Goal: Navigation & Orientation: Understand site structure

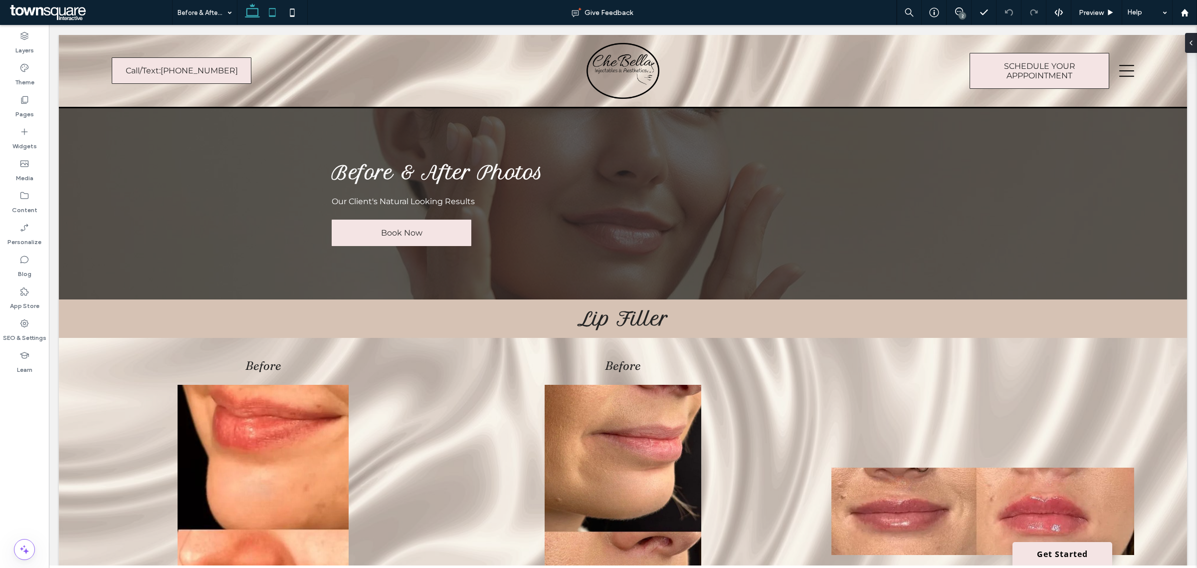
click at [276, 11] on icon at bounding box center [272, 12] width 20 height 20
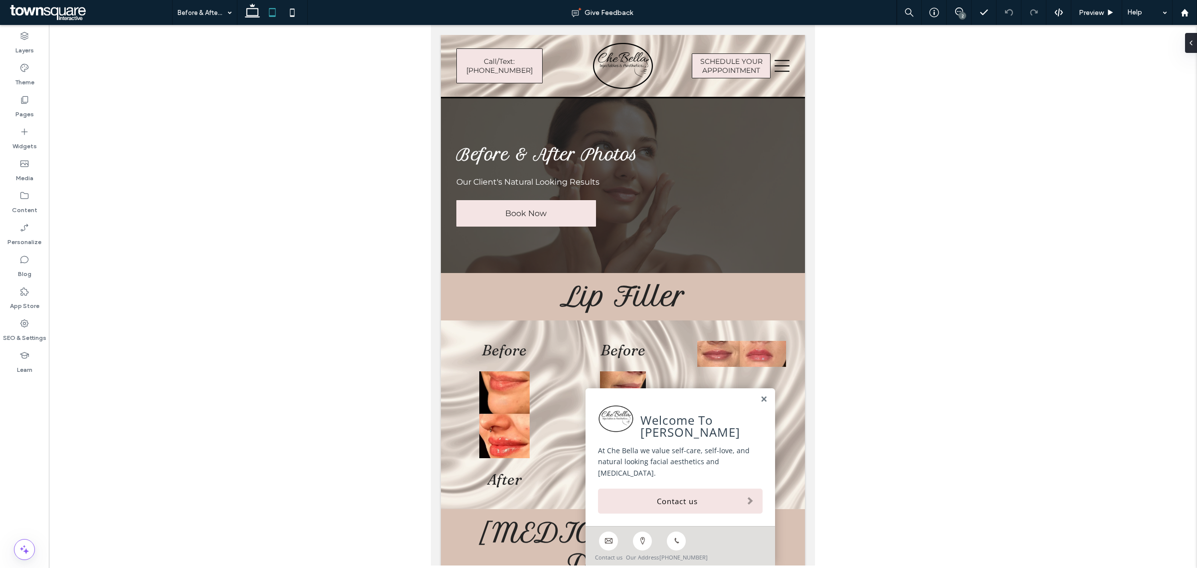
click at [956, 136] on div at bounding box center [623, 295] width 1148 height 540
click at [955, 9] on icon at bounding box center [959, 11] width 8 height 8
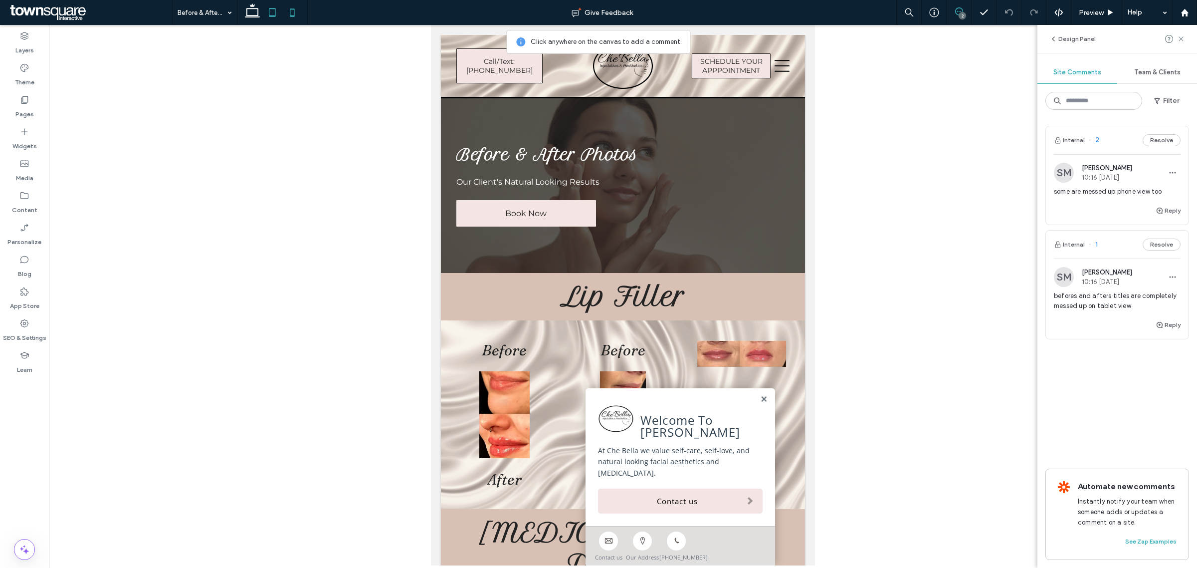
click at [293, 16] on use at bounding box center [292, 12] width 4 height 8
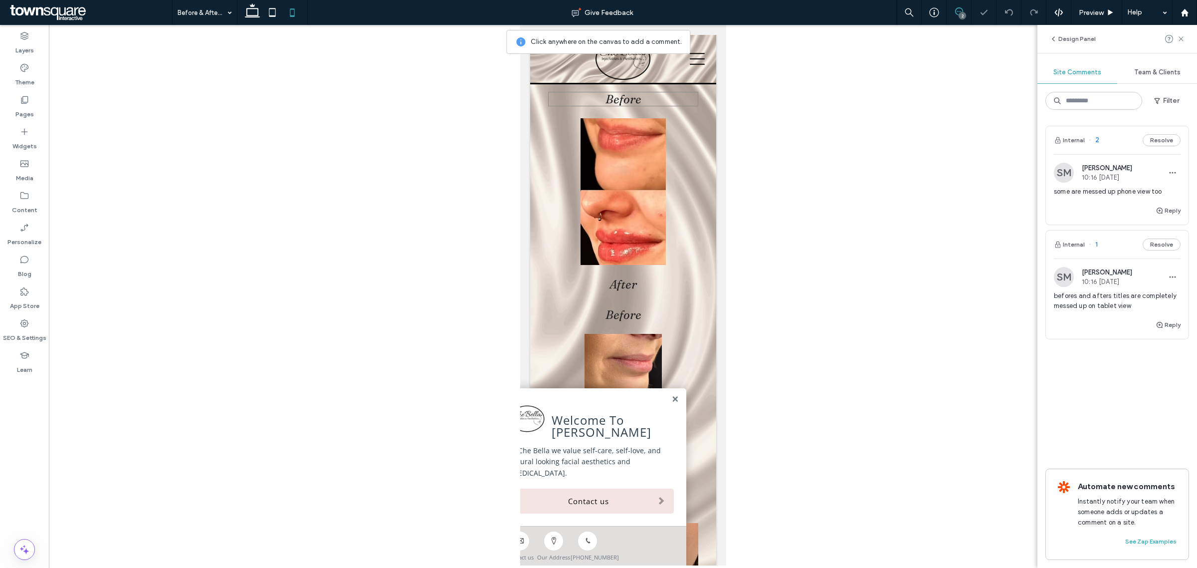
scroll to position [188, 0]
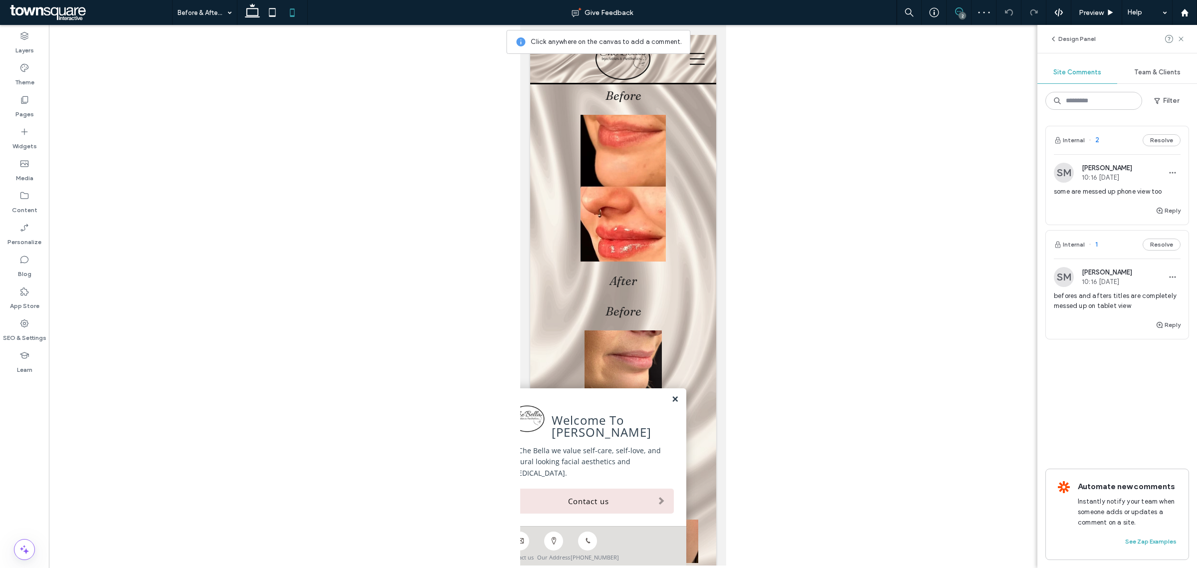
click at [671, 403] on link at bounding box center [674, 399] width 7 height 8
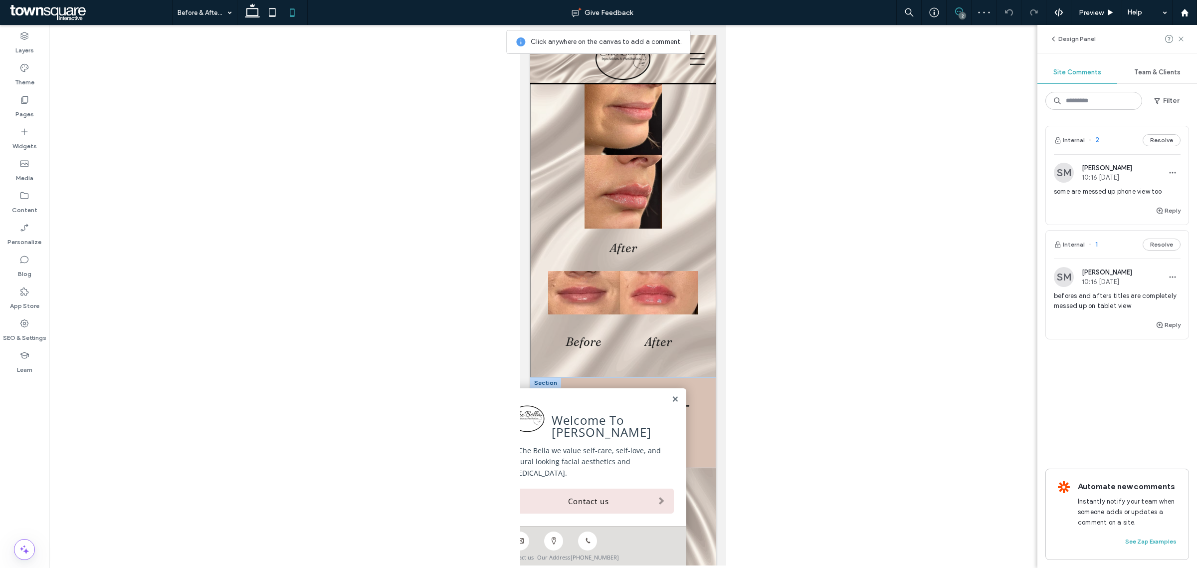
scroll to position [437, 0]
click at [671, 401] on link at bounding box center [674, 399] width 7 height 8
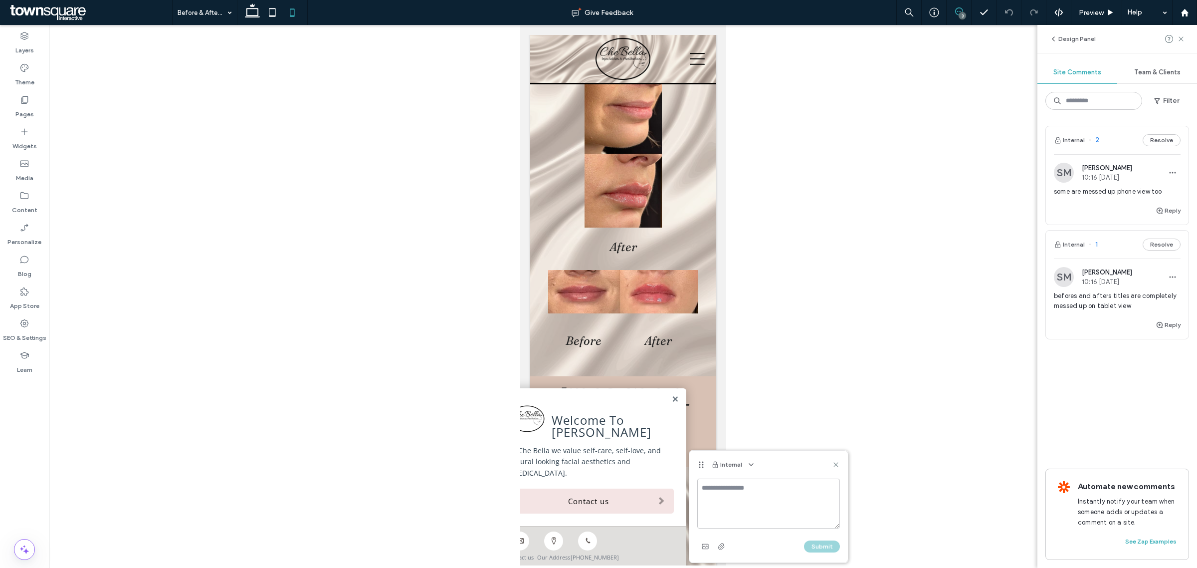
click at [855, 334] on div at bounding box center [623, 295] width 1148 height 540
click at [835, 464] on use at bounding box center [836, 464] width 4 height 4
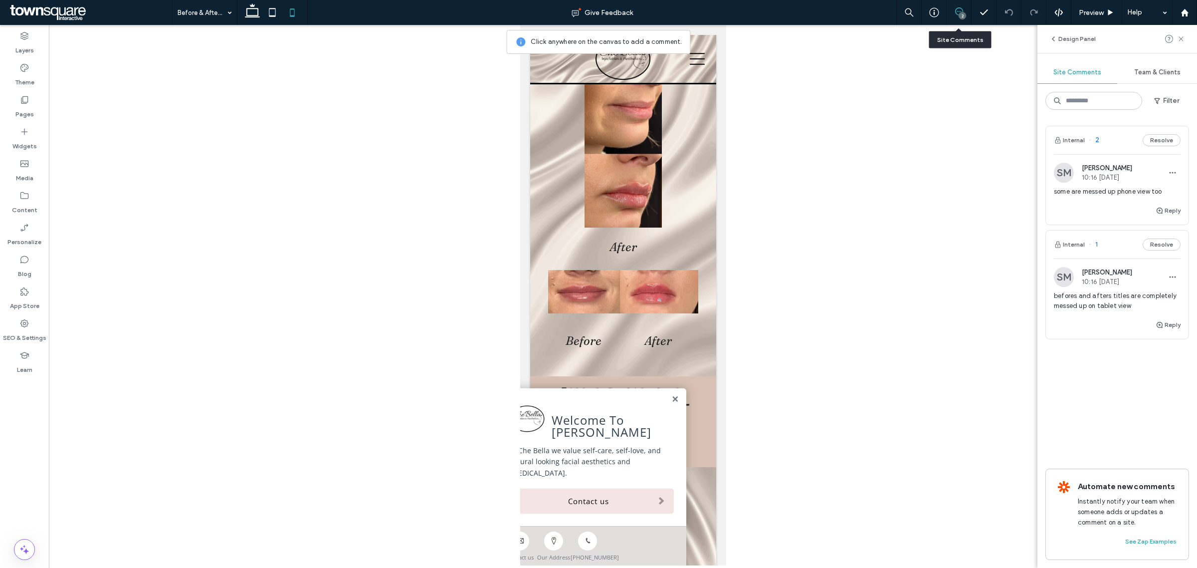
click at [956, 16] on div "2" at bounding box center [959, 12] width 24 height 10
click at [959, 13] on div "2" at bounding box center [962, 15] width 7 height 7
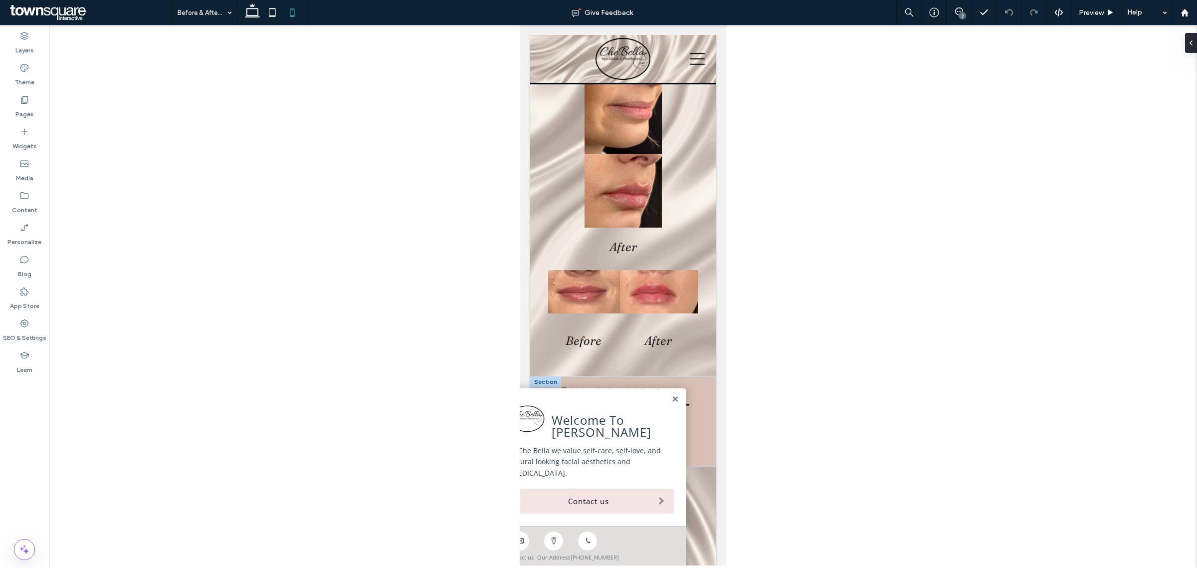
click at [671, 403] on link at bounding box center [674, 399] width 7 height 8
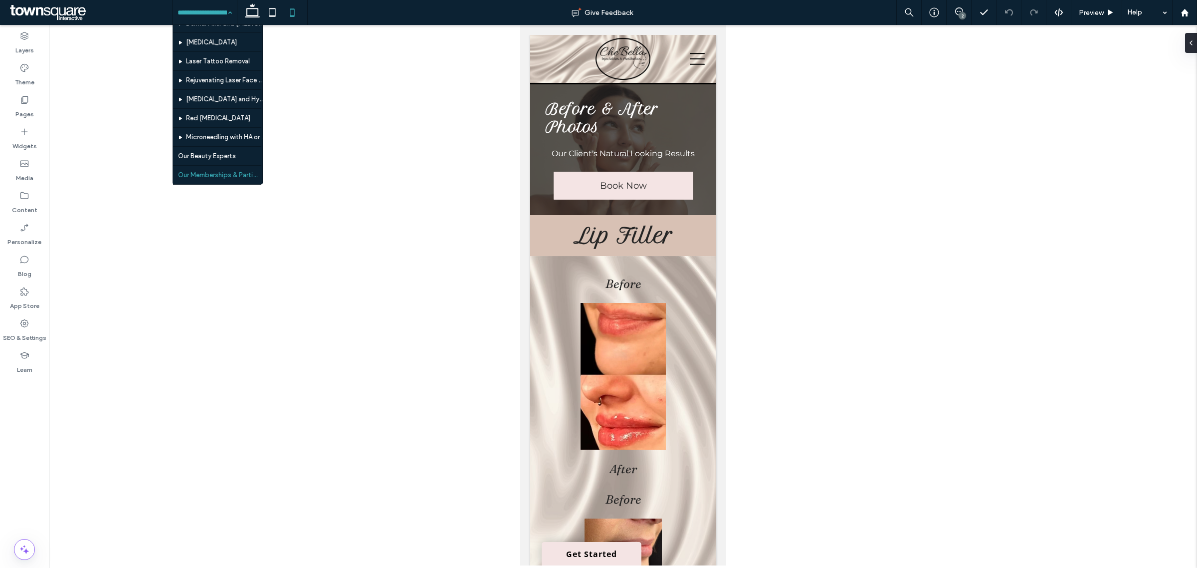
scroll to position [0, 0]
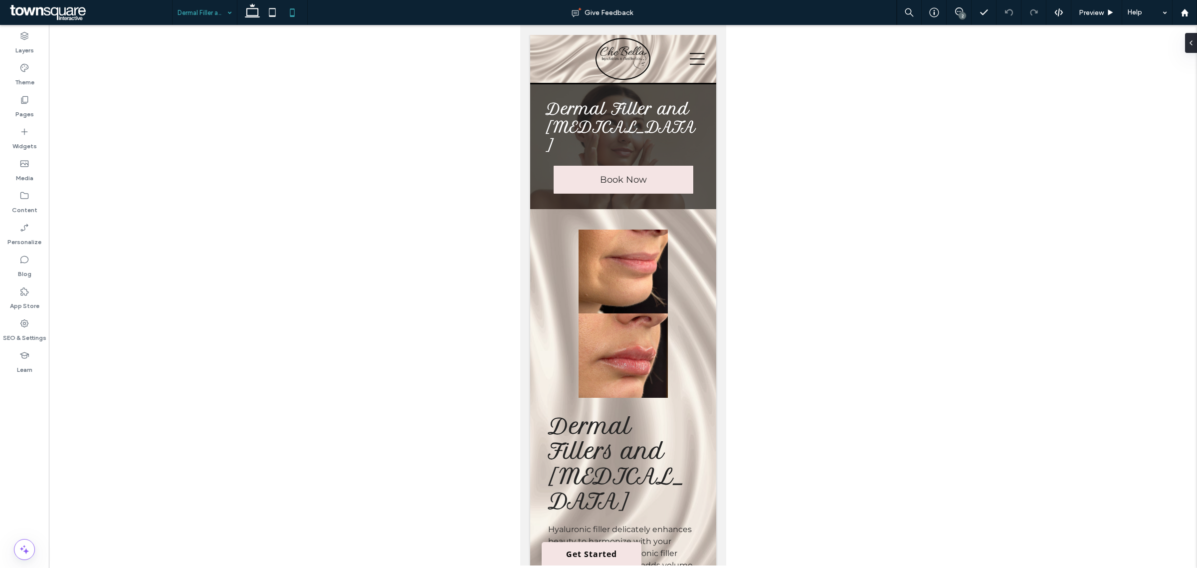
click at [212, 10] on input at bounding box center [202, 12] width 49 height 25
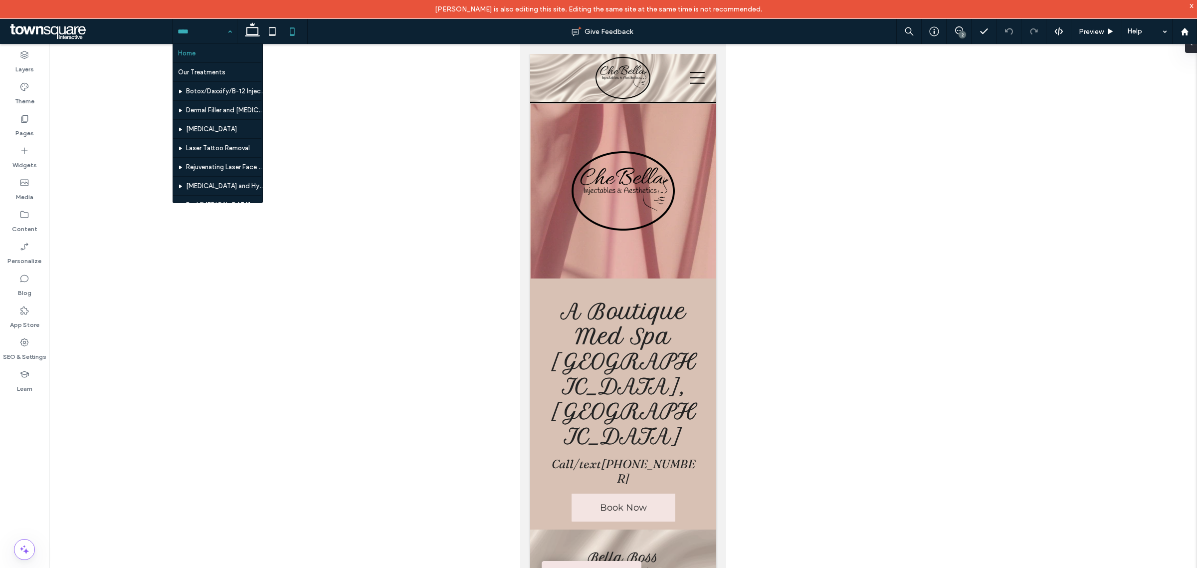
click at [363, 202] on div at bounding box center [623, 314] width 1148 height 540
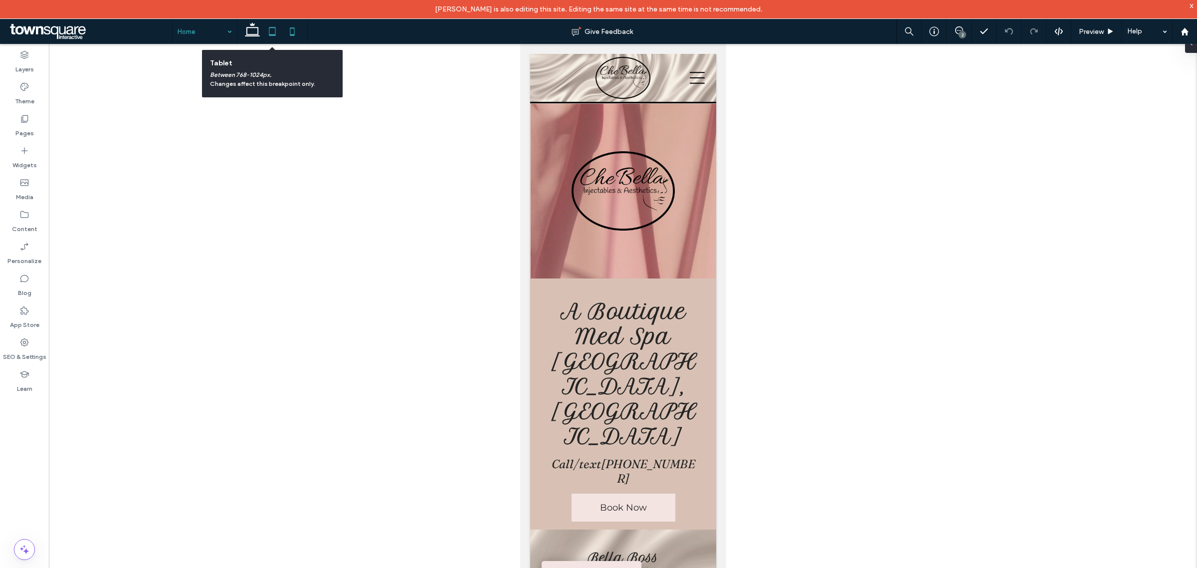
click at [270, 38] on icon at bounding box center [272, 31] width 20 height 20
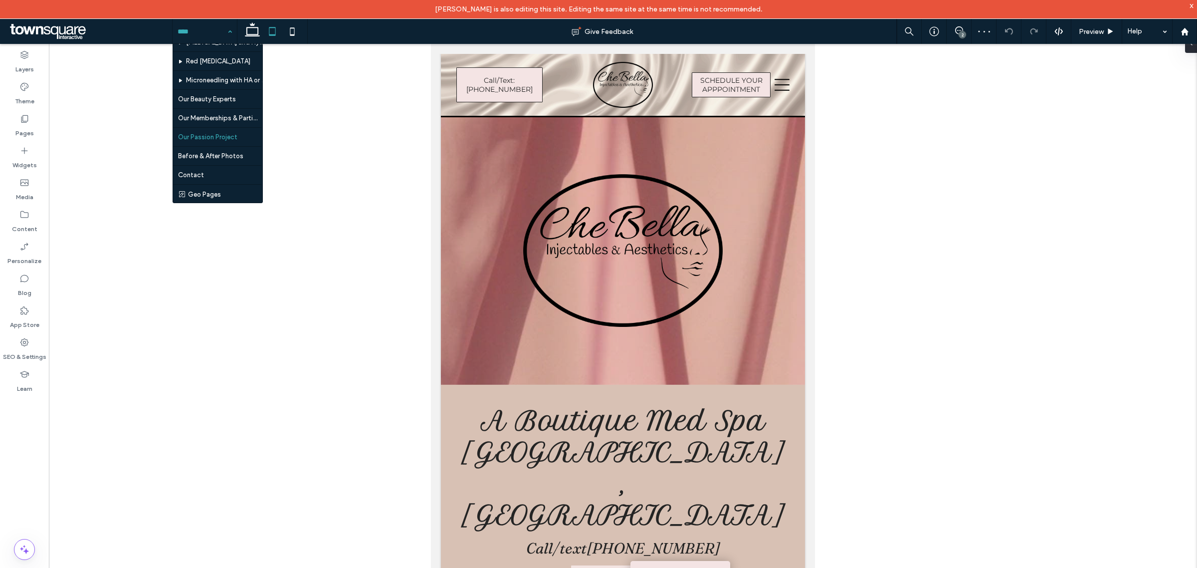
scroll to position [155, 0]
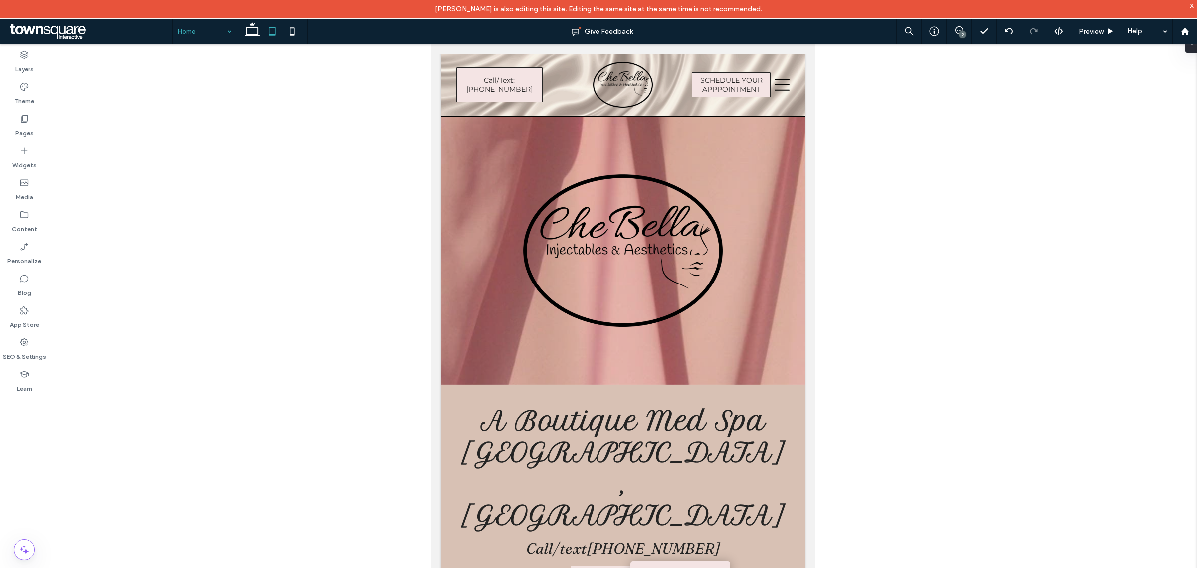
click at [205, 30] on input at bounding box center [202, 31] width 49 height 25
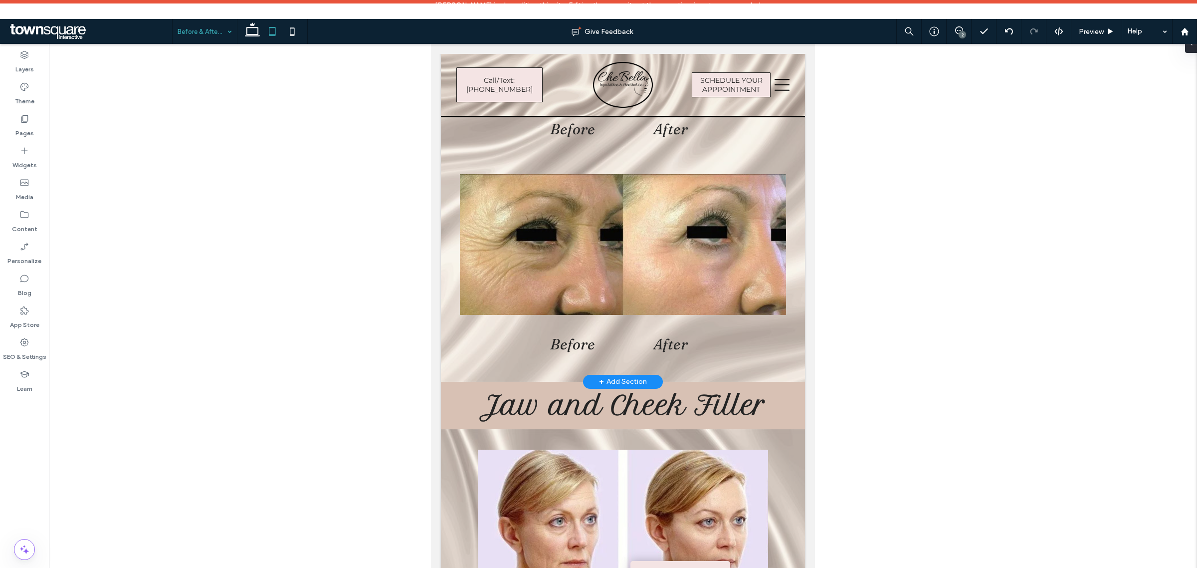
scroll to position [1871, 0]
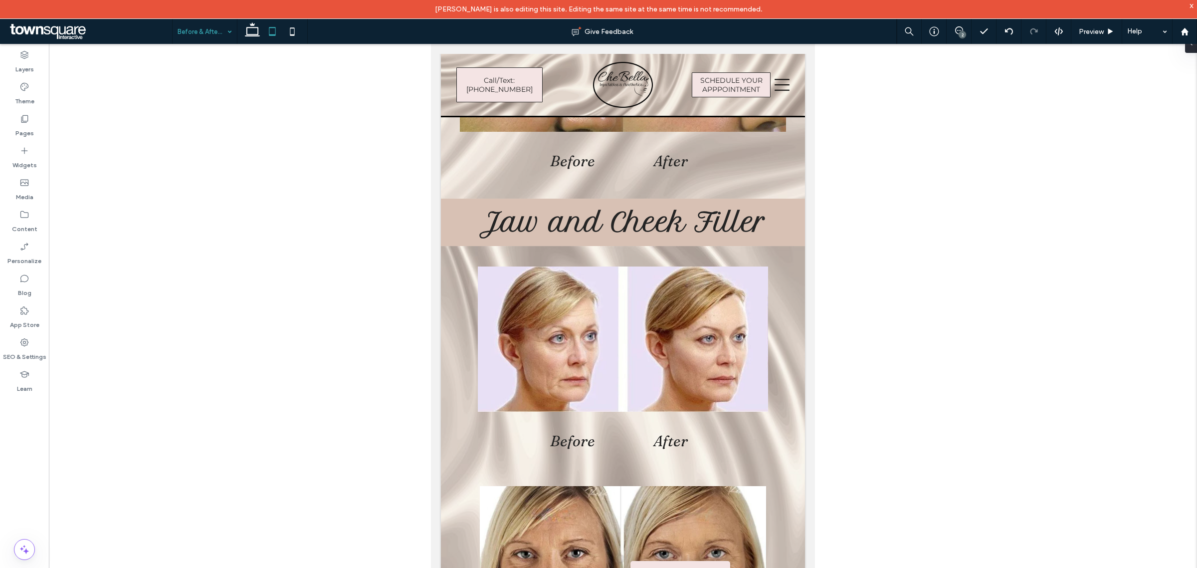
click at [213, 30] on input at bounding box center [202, 31] width 49 height 25
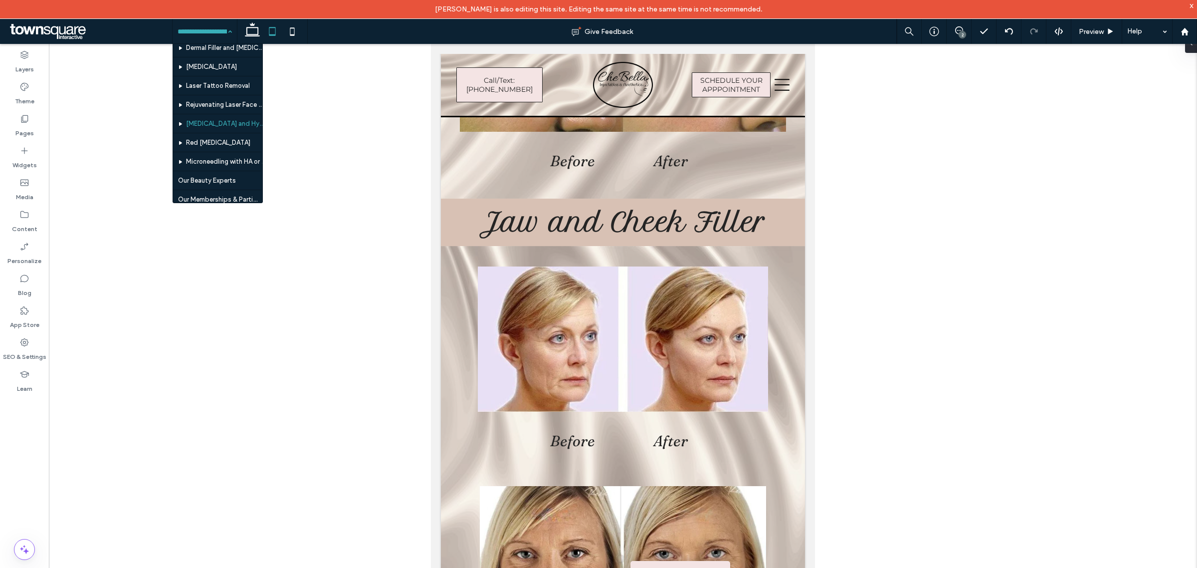
scroll to position [125, 0]
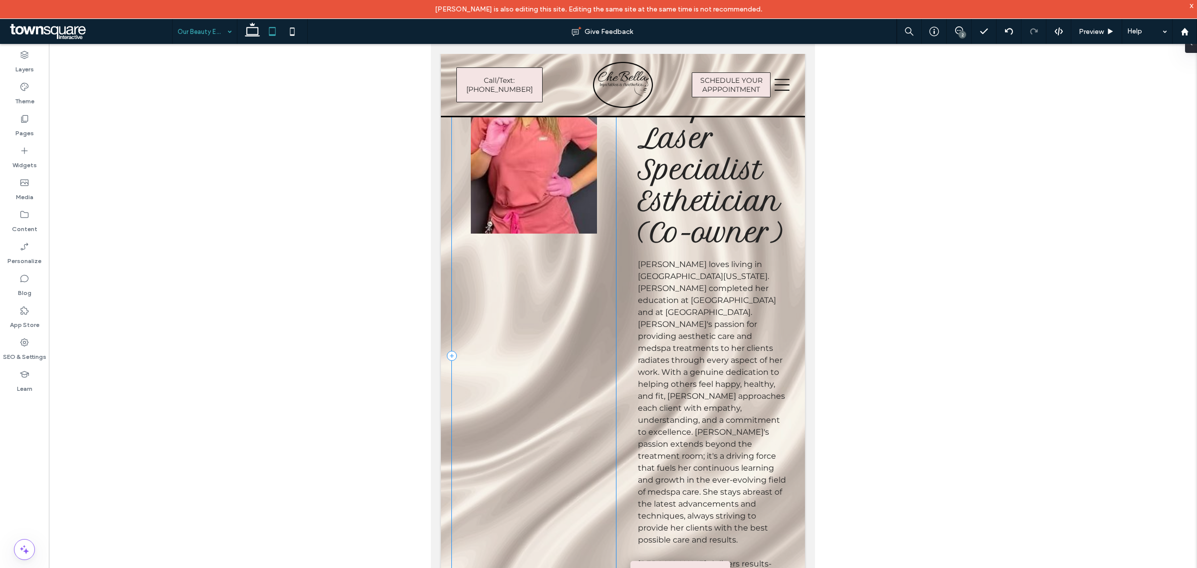
scroll to position [1621, 0]
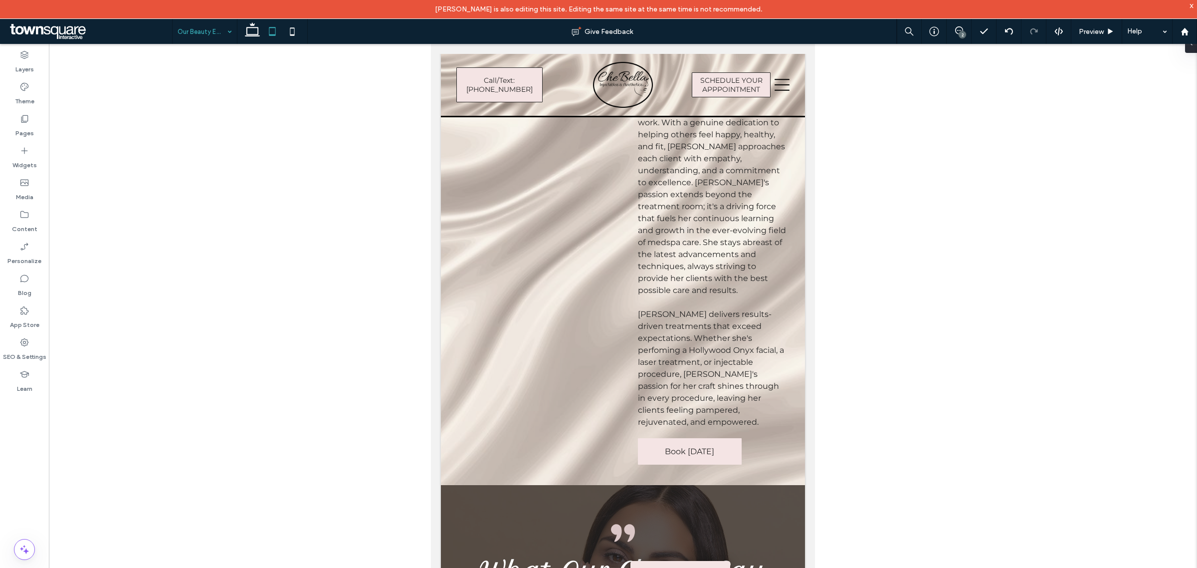
click at [217, 38] on input at bounding box center [202, 31] width 49 height 25
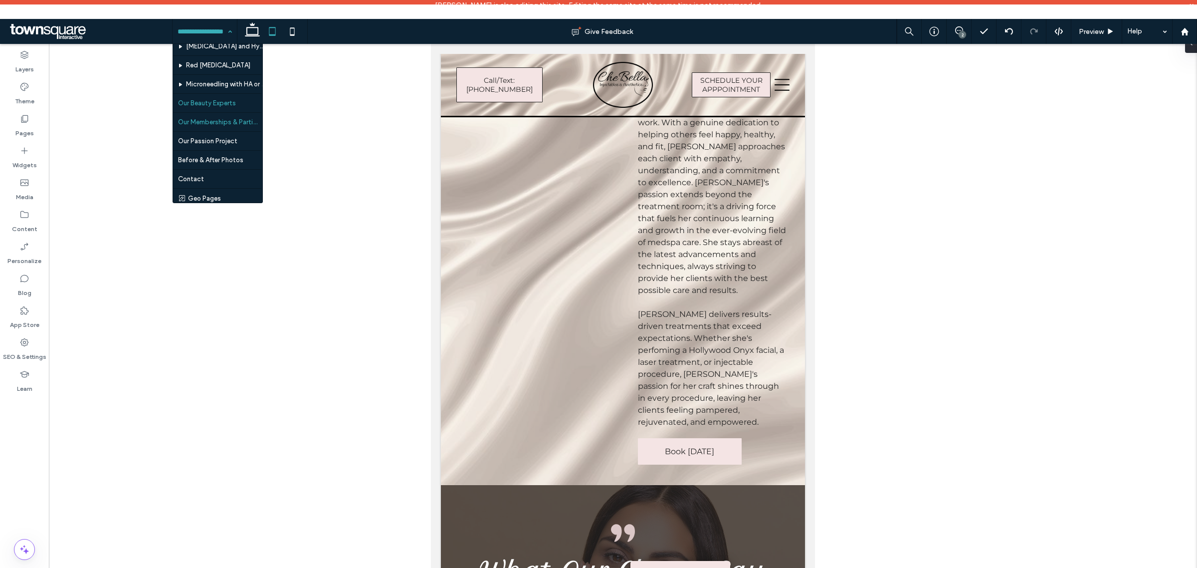
scroll to position [155, 0]
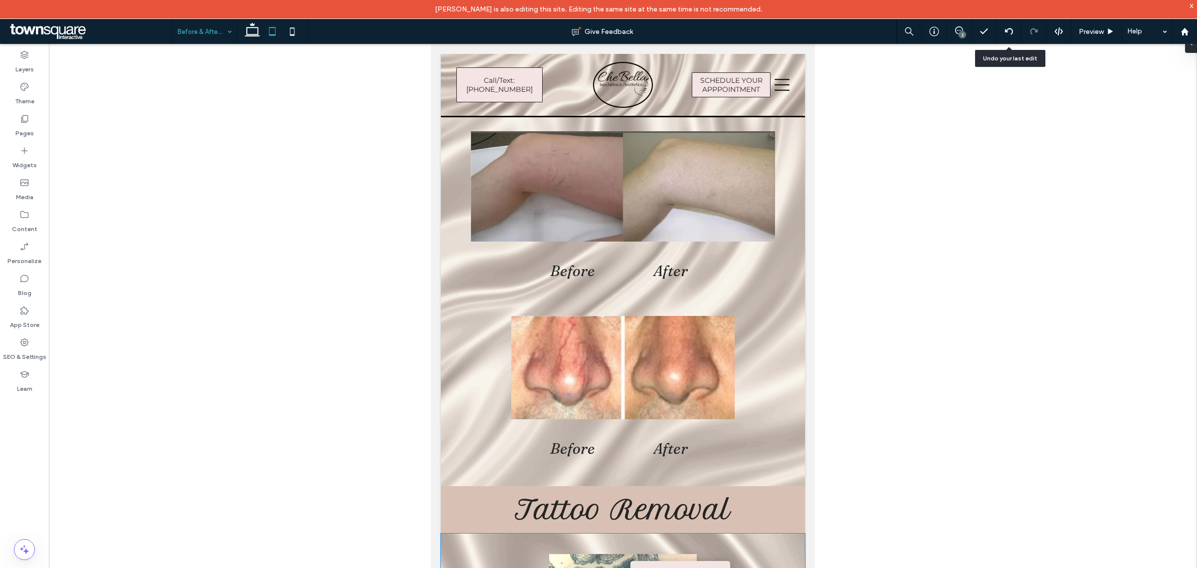
scroll to position [2973, 0]
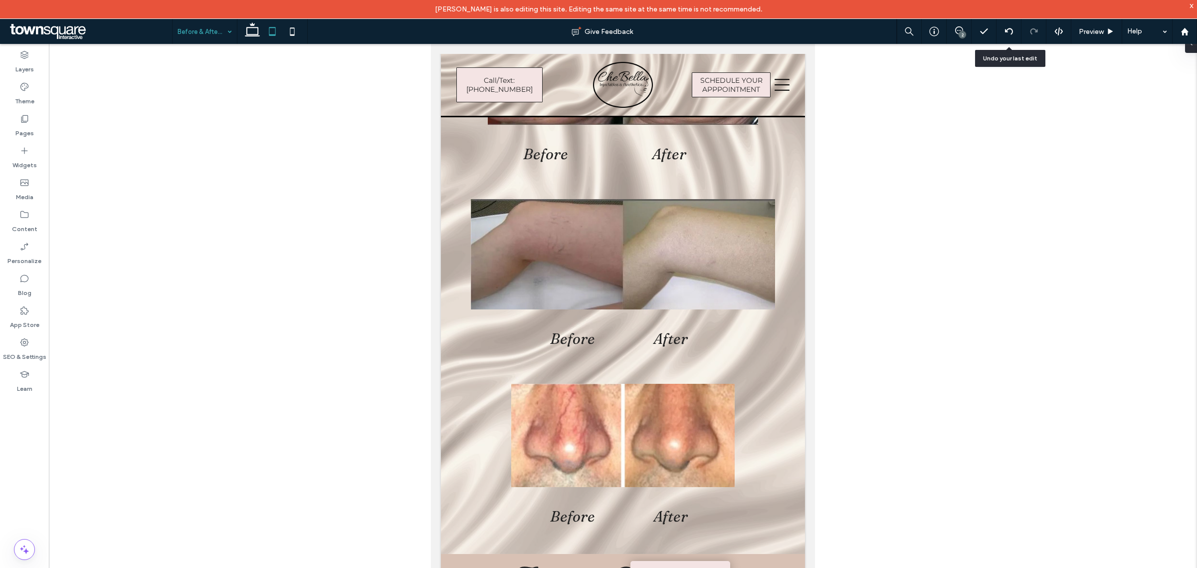
click at [211, 35] on input at bounding box center [202, 31] width 49 height 25
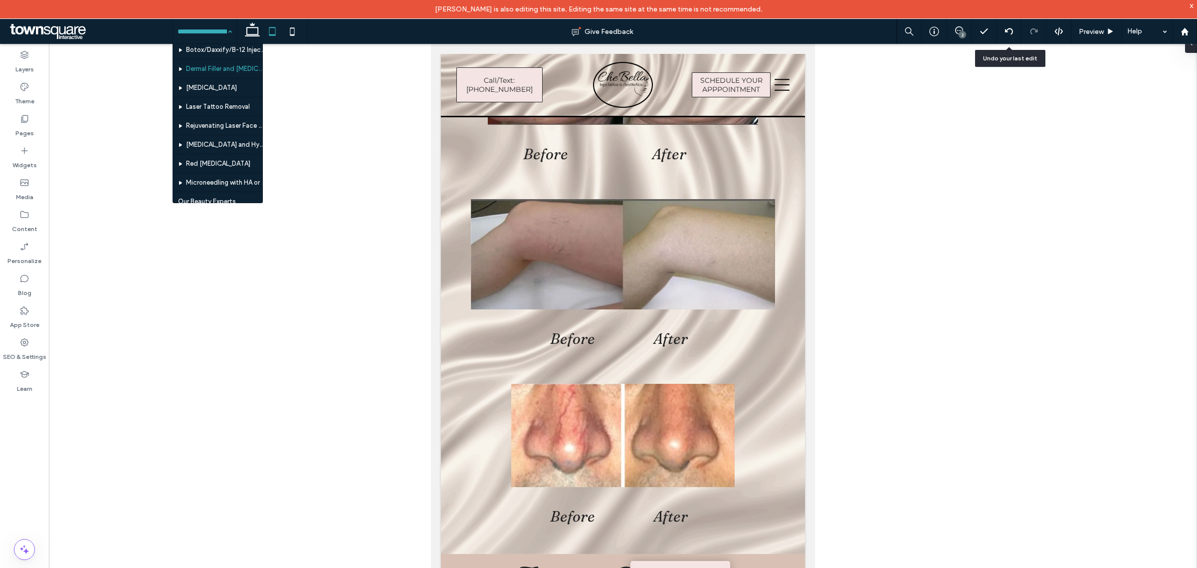
scroll to position [62, 0]
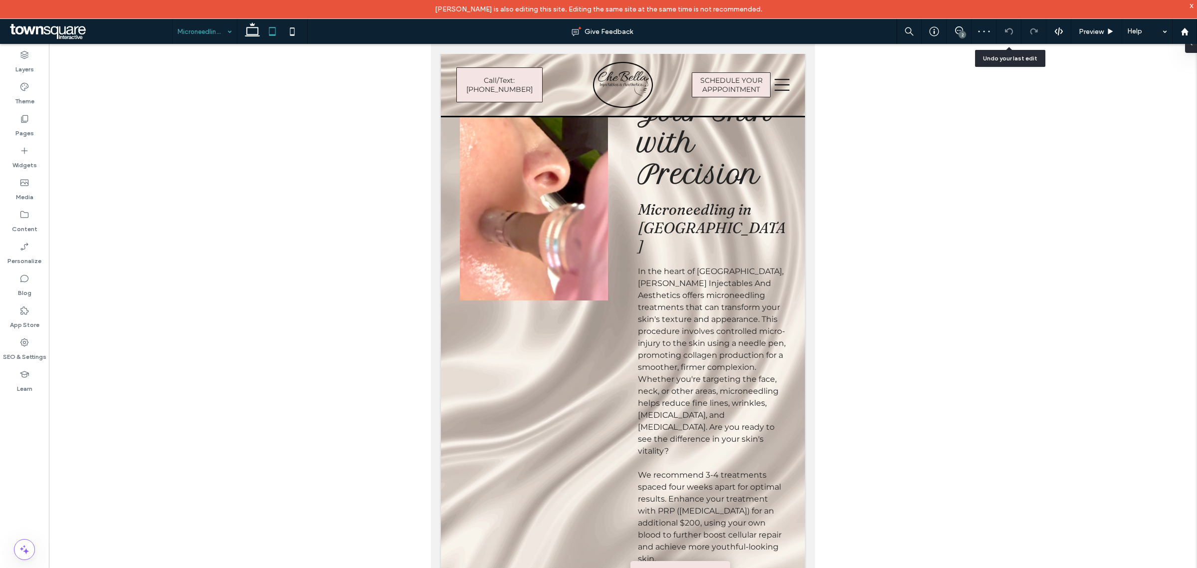
scroll to position [249, 0]
click at [205, 24] on input at bounding box center [202, 31] width 49 height 25
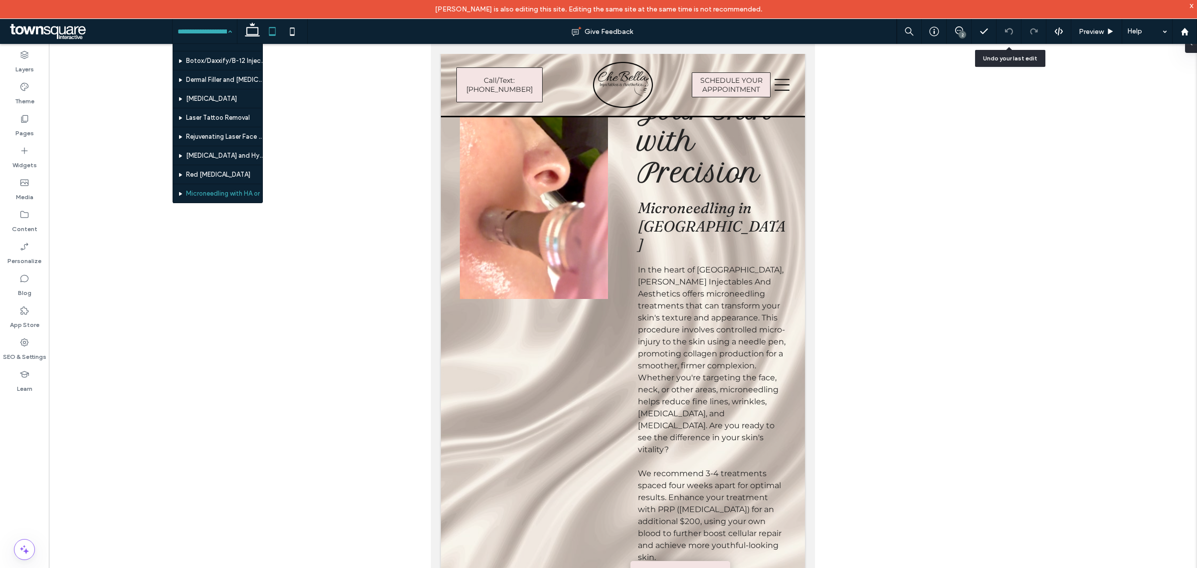
scroll to position [30, 0]
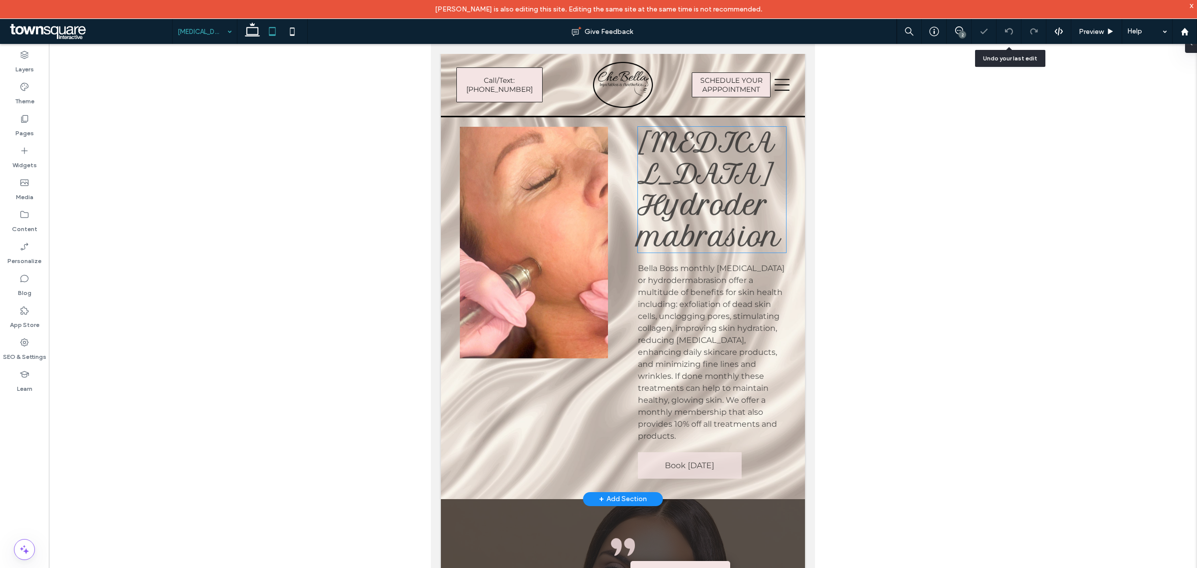
scroll to position [187, 0]
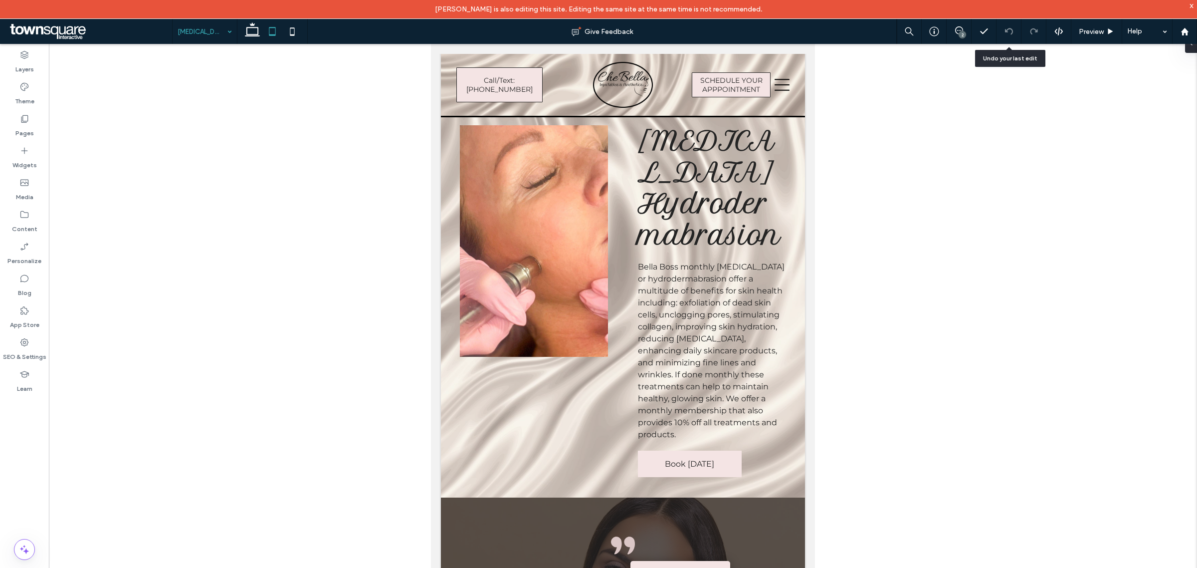
click at [218, 41] on input at bounding box center [202, 31] width 49 height 25
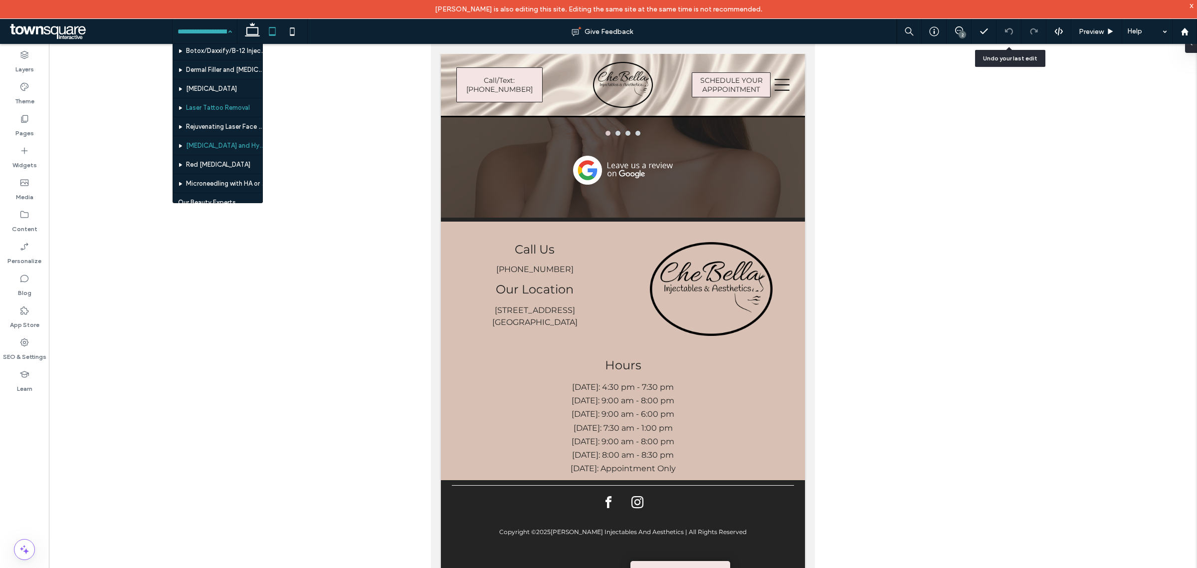
scroll to position [62, 0]
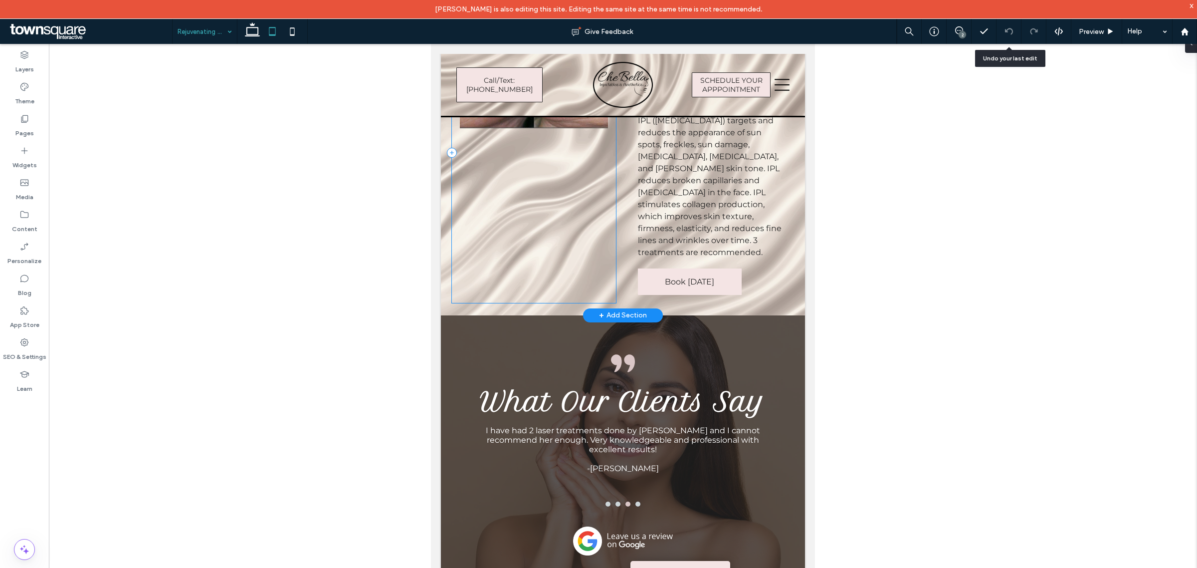
scroll to position [873, 0]
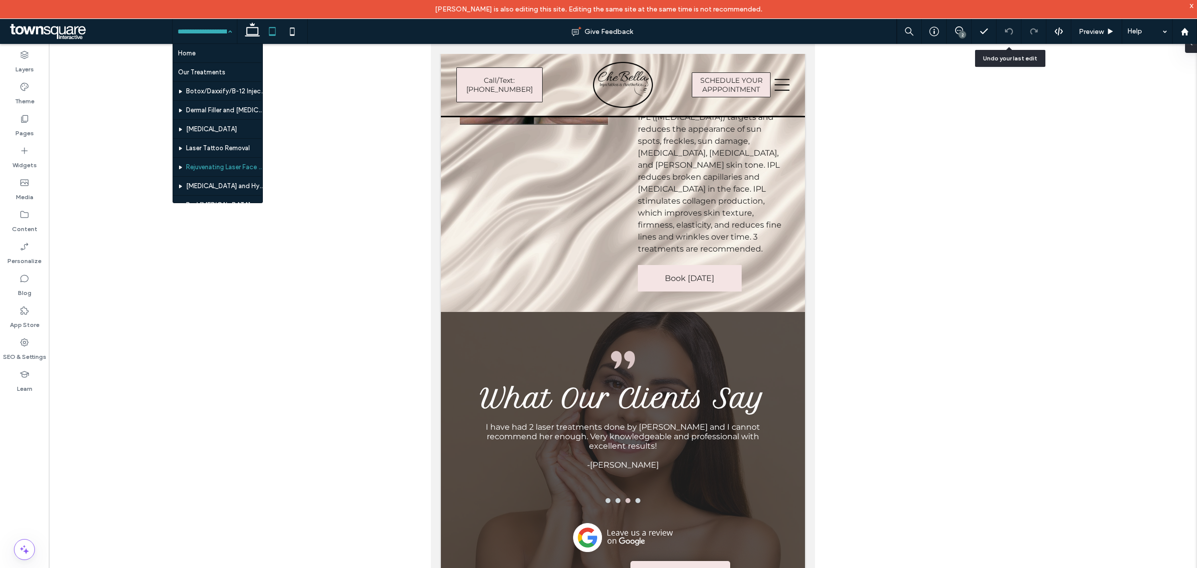
click at [226, 28] on div "Home Our Treatments Botox/Daxxify/B-12 Injections Dermal Filler and [MEDICAL_DA…" at bounding box center [205, 31] width 64 height 25
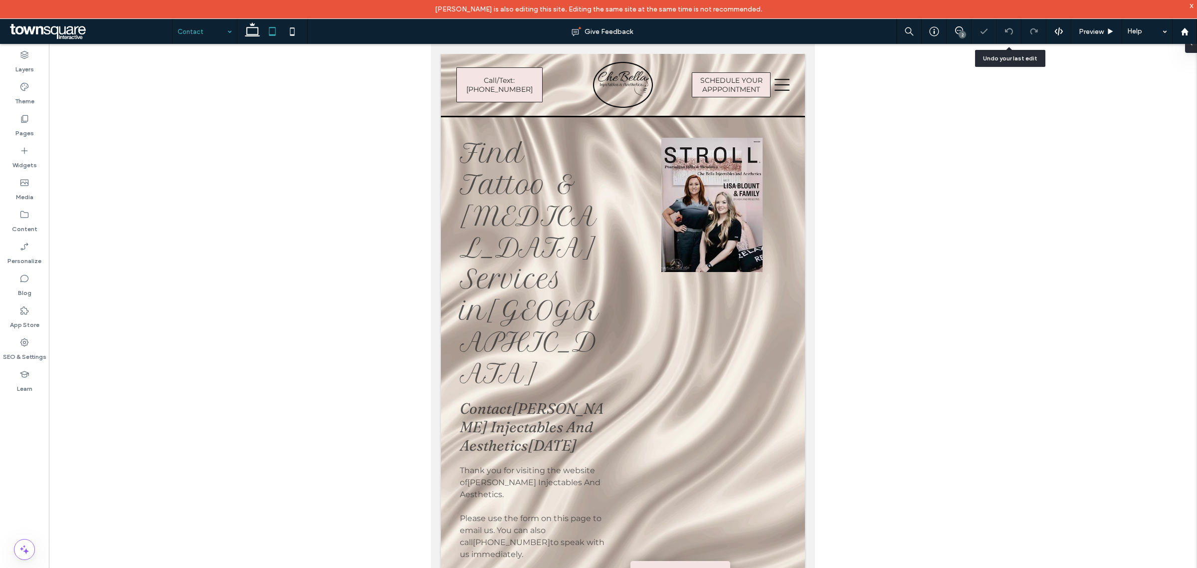
click at [204, 28] on input at bounding box center [202, 31] width 49 height 25
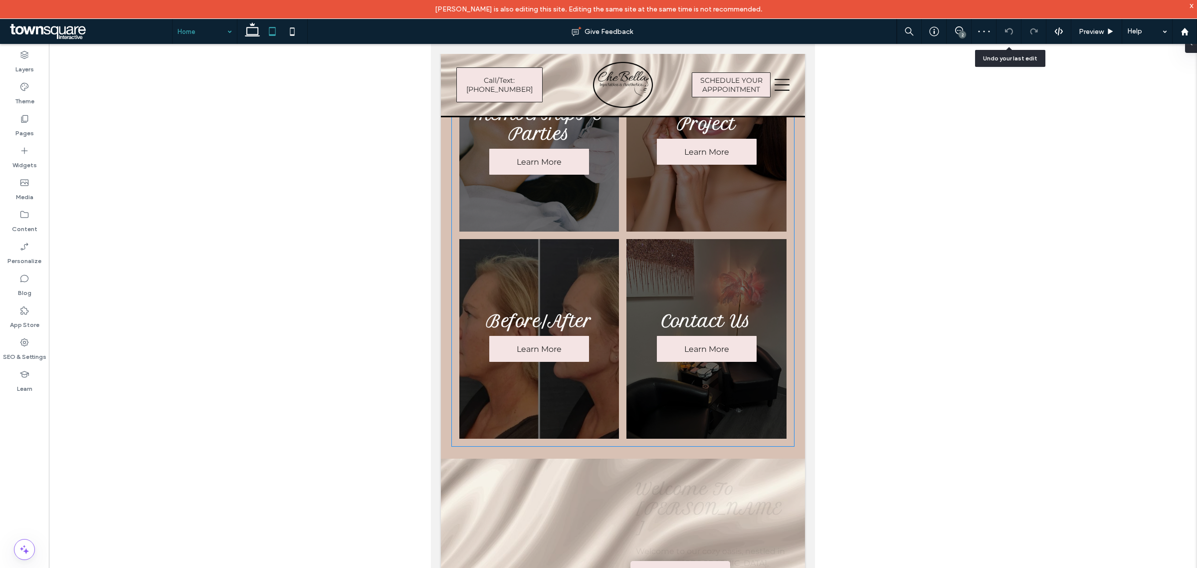
scroll to position [935, 0]
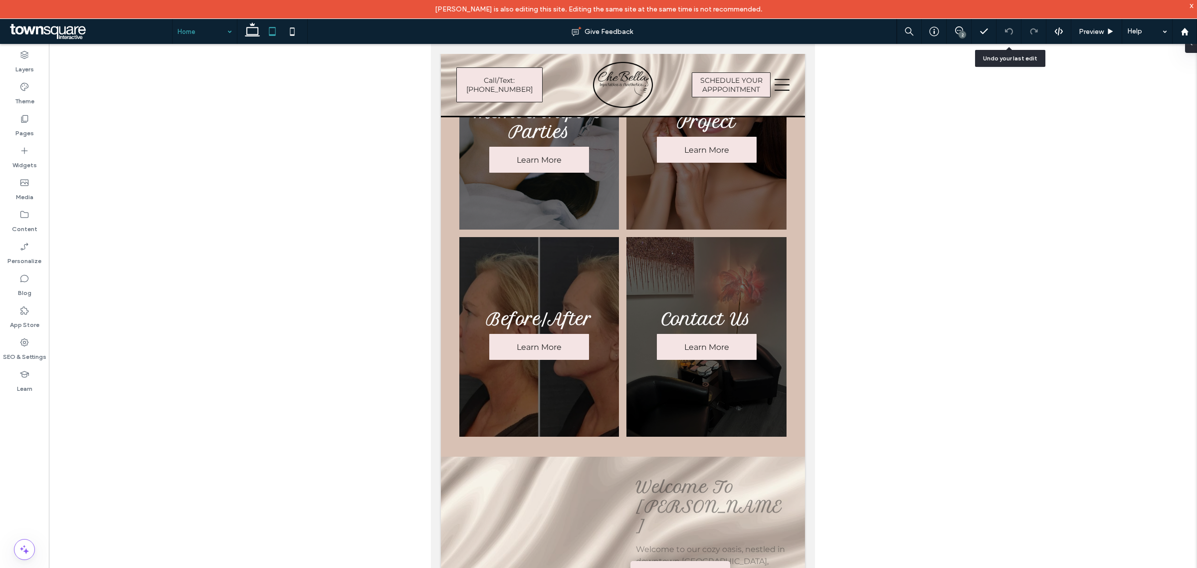
click at [182, 33] on input at bounding box center [202, 31] width 49 height 25
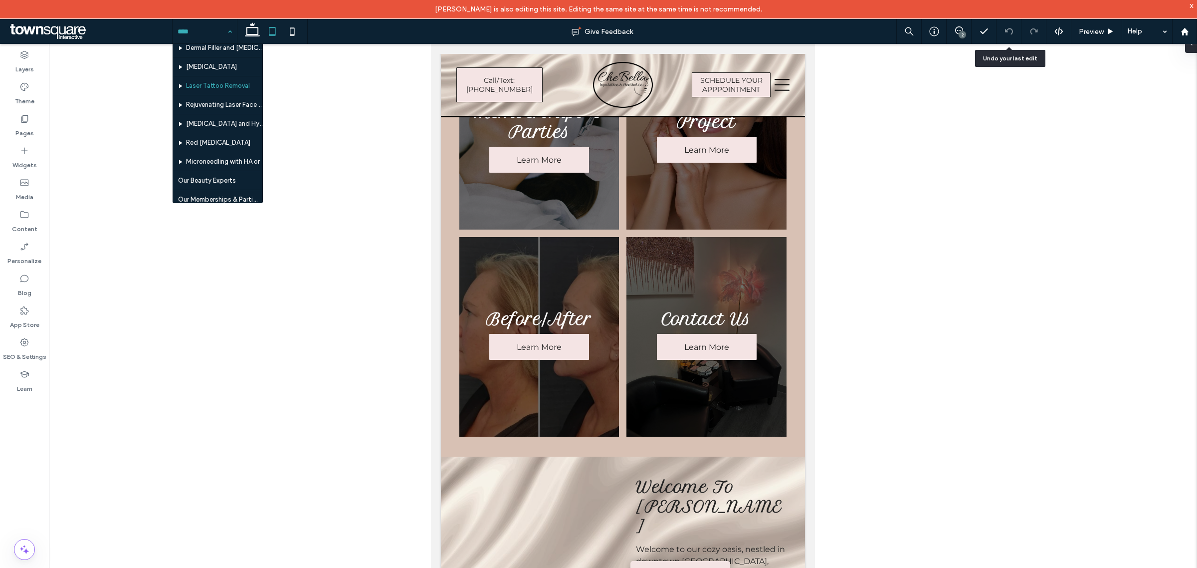
scroll to position [125, 0]
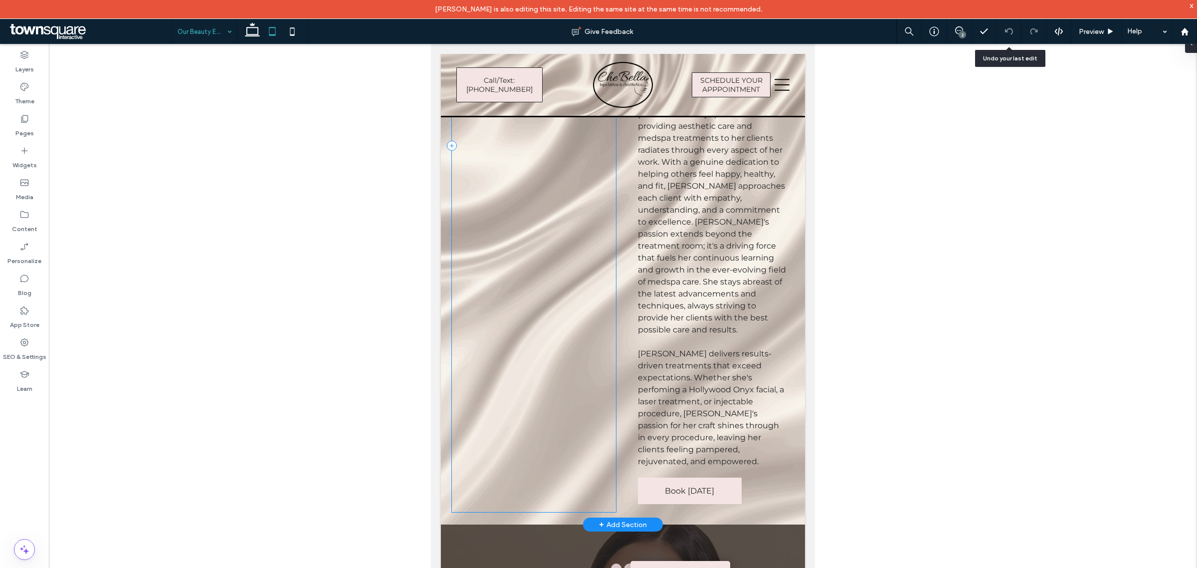
scroll to position [1746, 0]
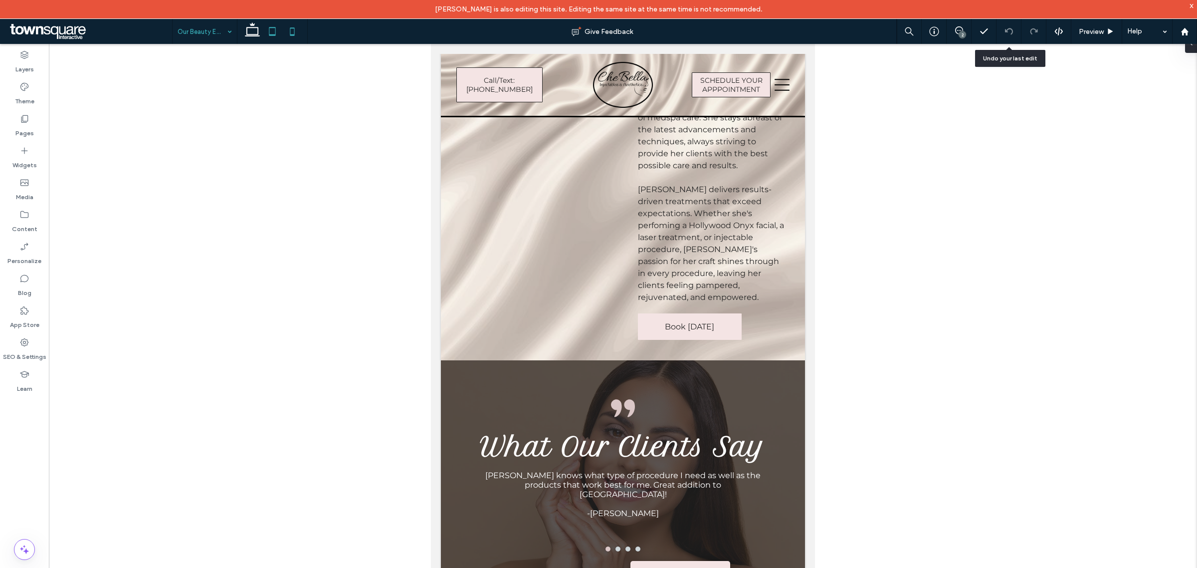
click at [297, 34] on icon at bounding box center [292, 31] width 20 height 20
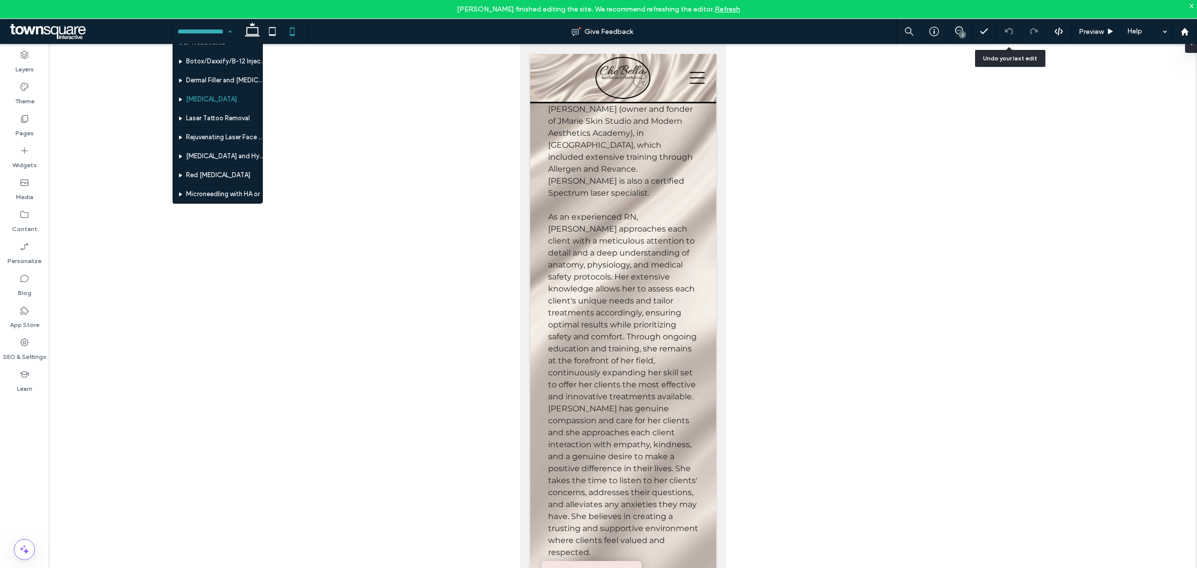
scroll to position [155, 0]
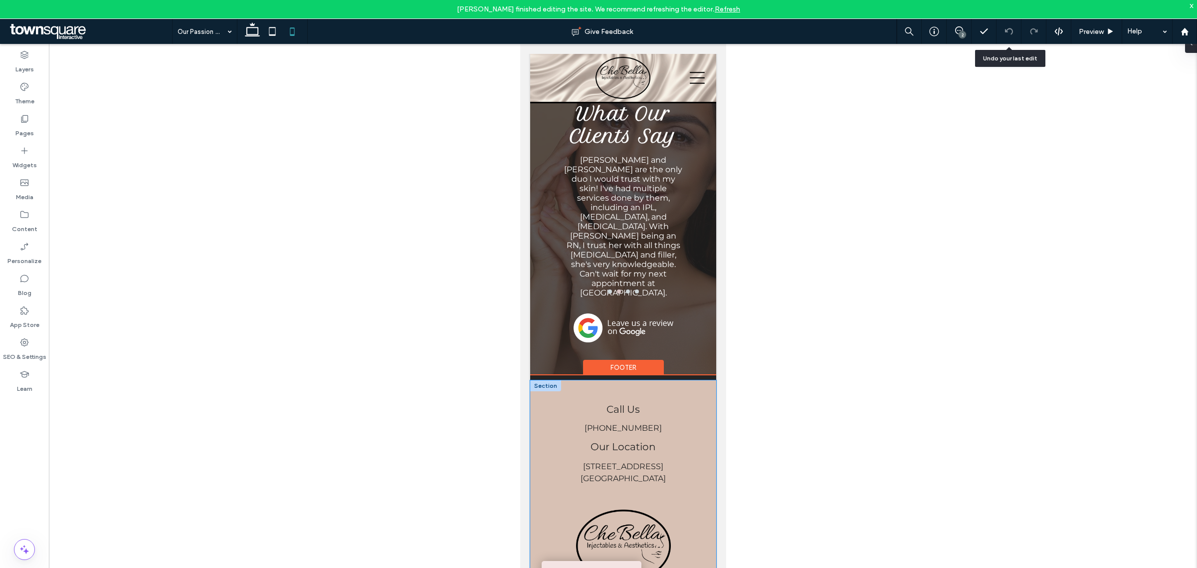
scroll to position [983, 0]
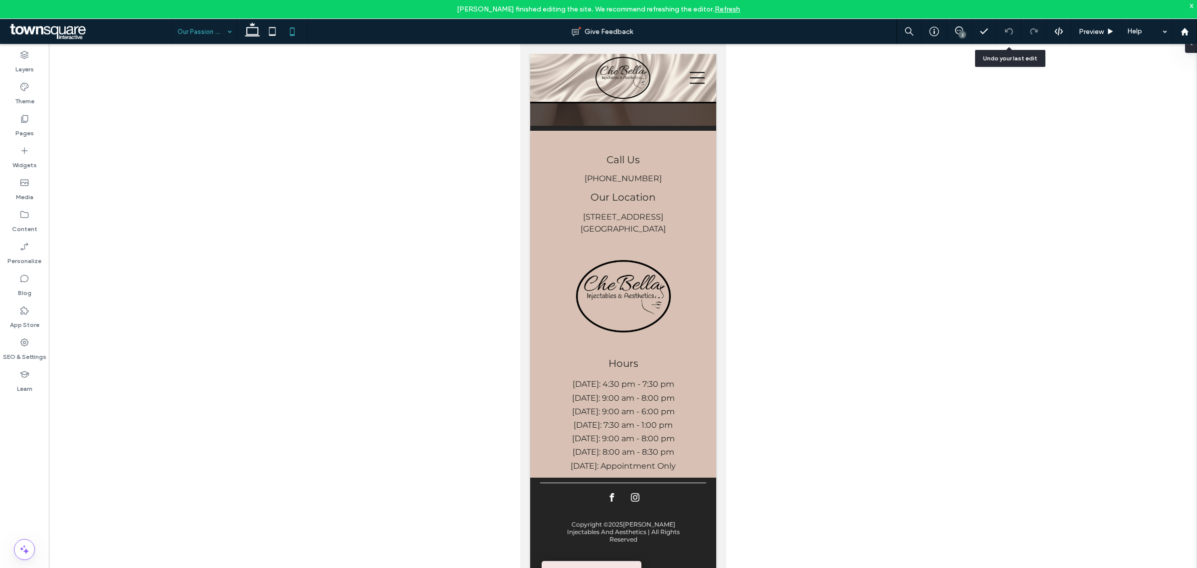
click at [222, 27] on input at bounding box center [202, 31] width 49 height 25
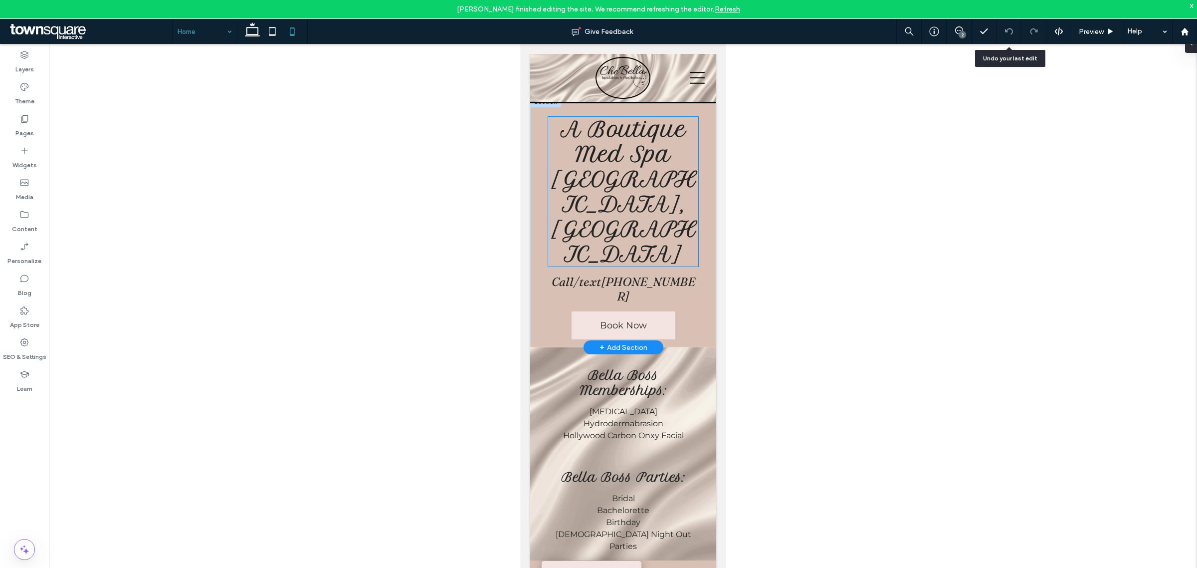
scroll to position [187, 0]
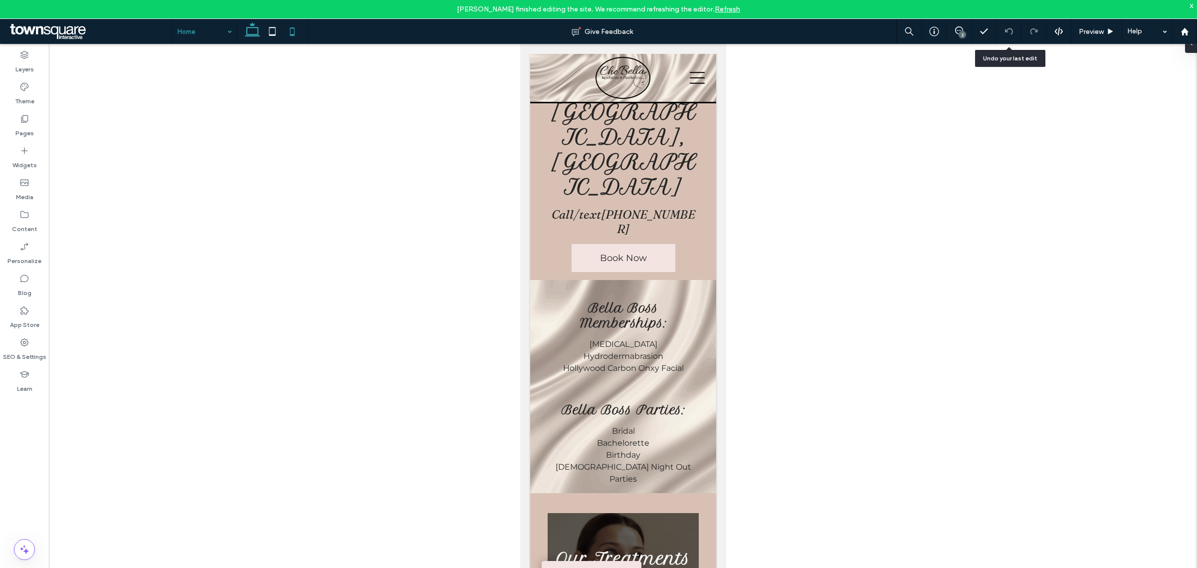
click at [255, 37] on icon at bounding box center [252, 31] width 20 height 20
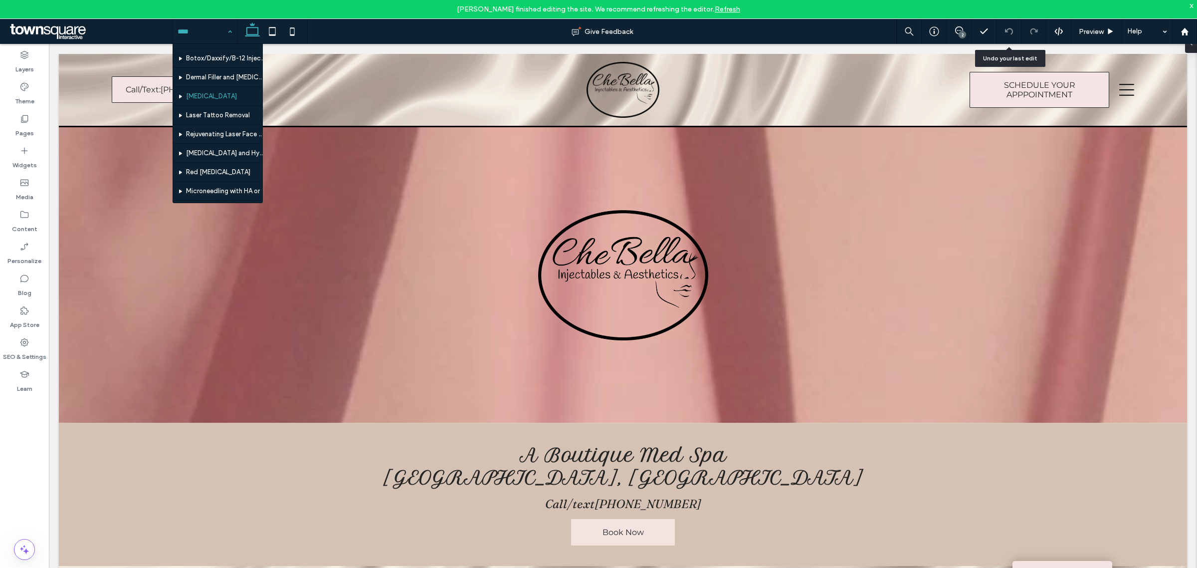
scroll to position [62, 0]
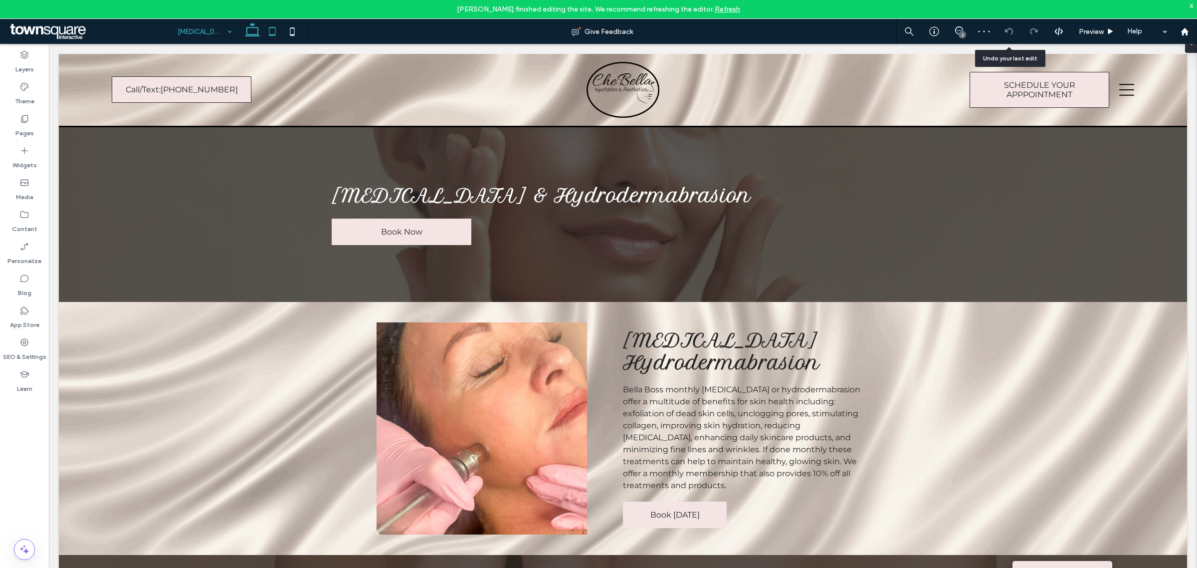
click at [272, 24] on icon at bounding box center [272, 31] width 20 height 20
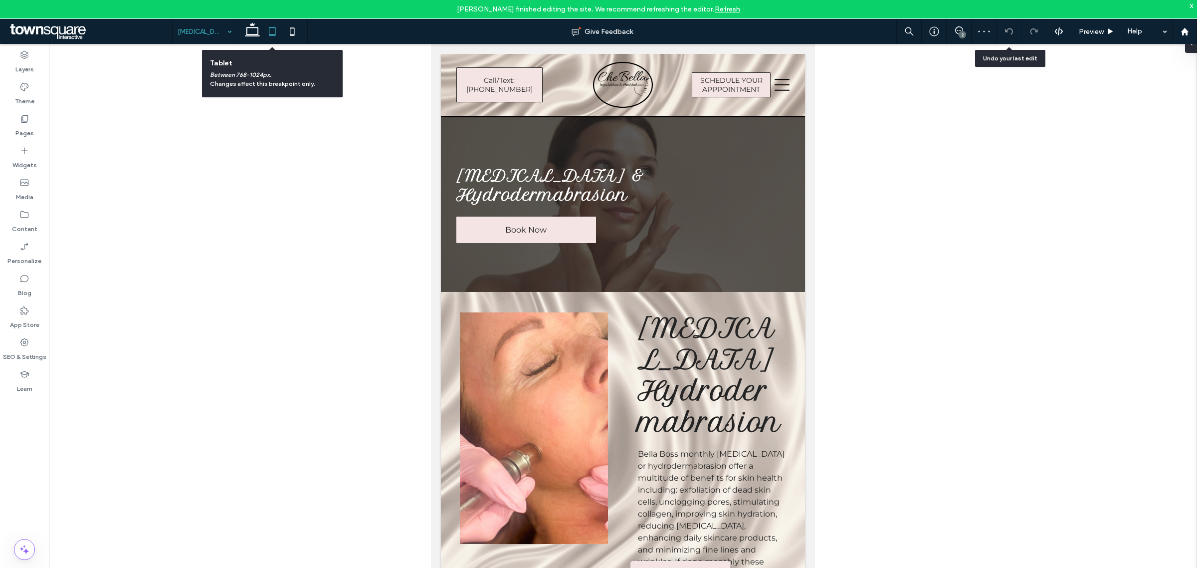
scroll to position [176, 0]
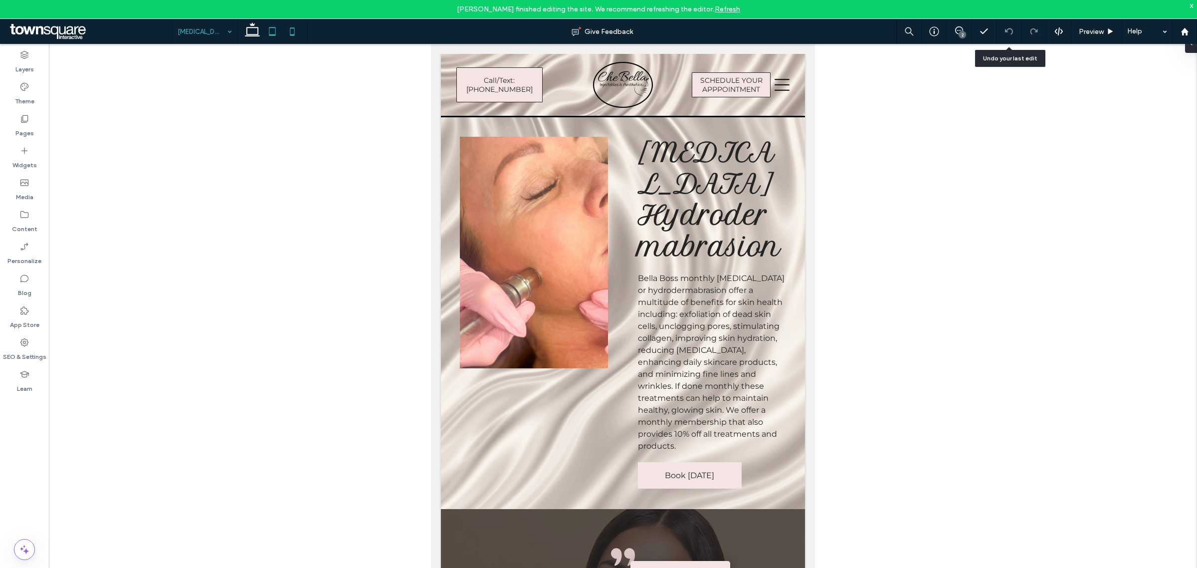
click at [297, 28] on icon at bounding box center [292, 31] width 20 height 20
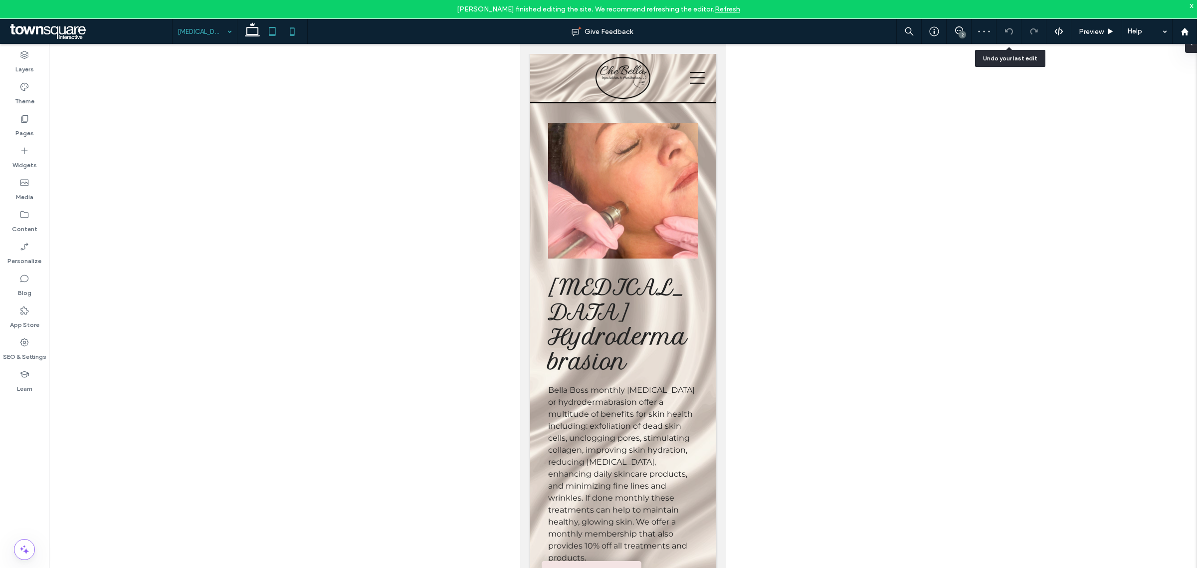
click at [268, 26] on icon at bounding box center [272, 31] width 20 height 20
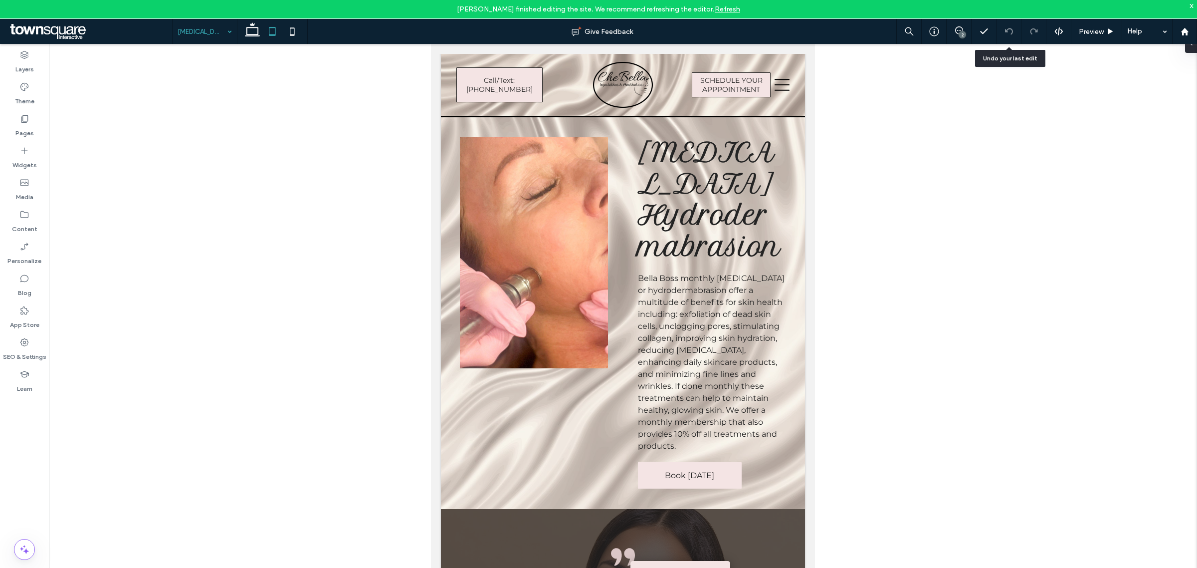
click at [123, 247] on div at bounding box center [623, 314] width 1148 height 540
drag, startPoint x: 235, startPoint y: 157, endPoint x: 368, endPoint y: 248, distance: 160.8
click at [235, 157] on div at bounding box center [623, 314] width 1148 height 540
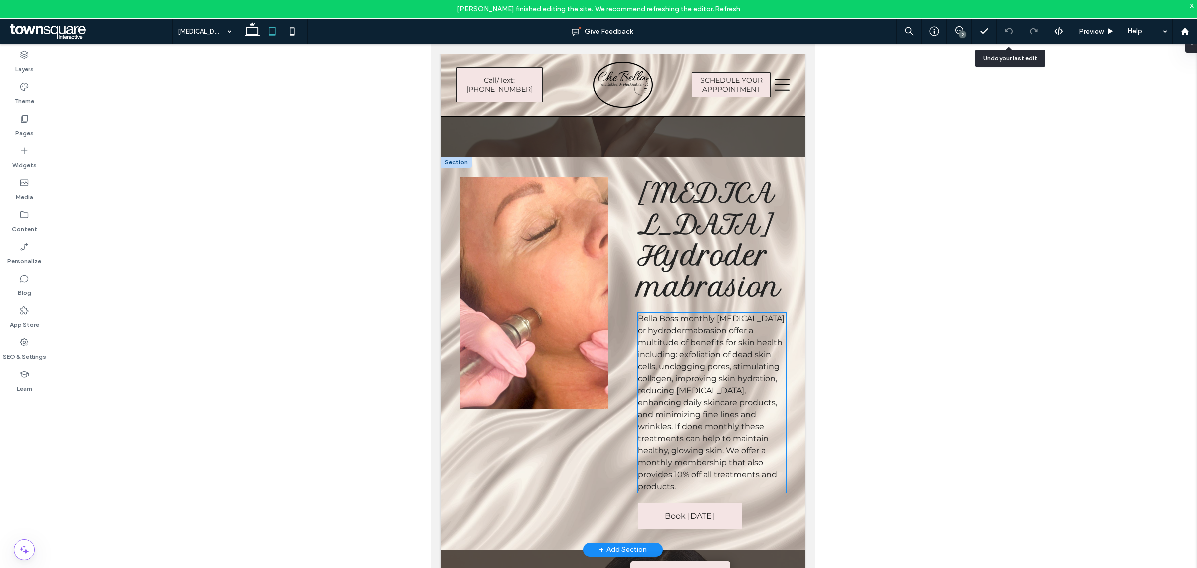
scroll to position [0, 0]
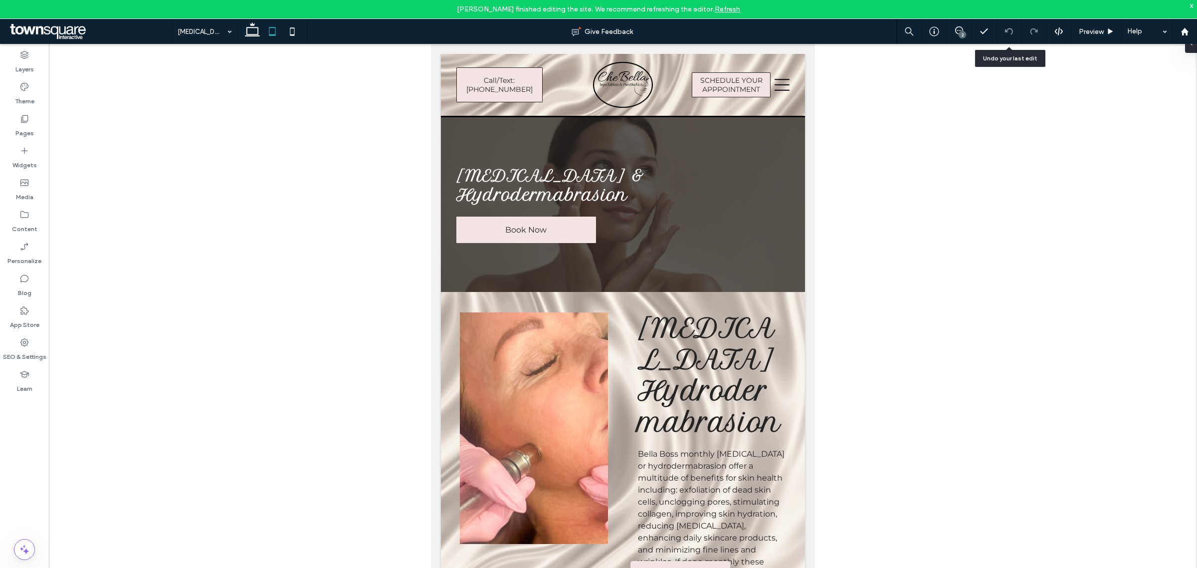
drag, startPoint x: 268, startPoint y: 446, endPoint x: 353, endPoint y: 426, distance: 87.6
click at [268, 446] on div at bounding box center [623, 314] width 1148 height 540
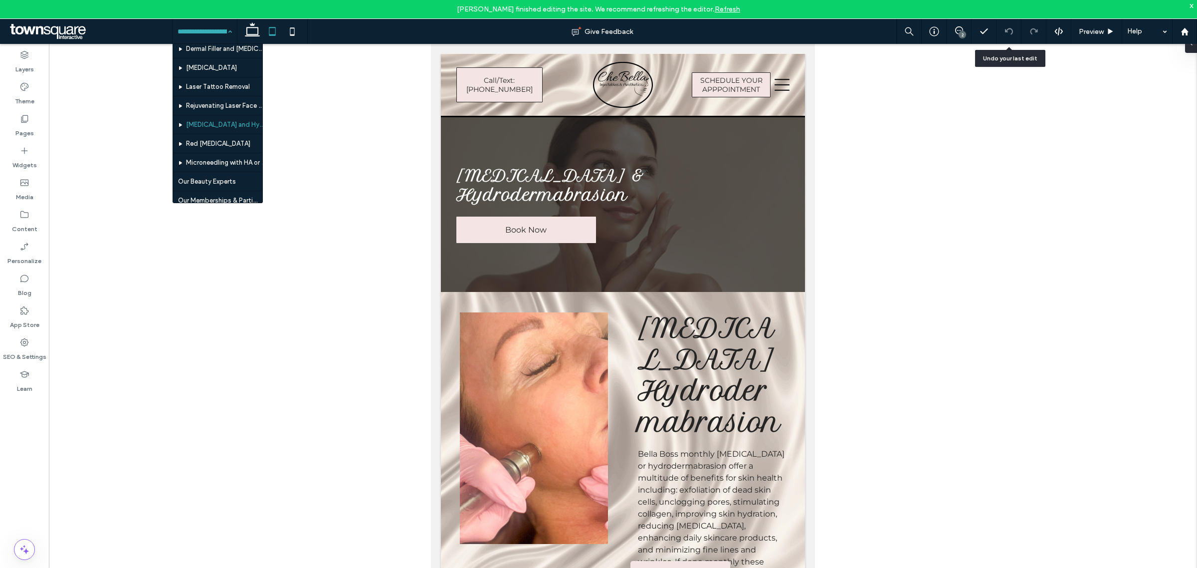
scroll to position [62, 0]
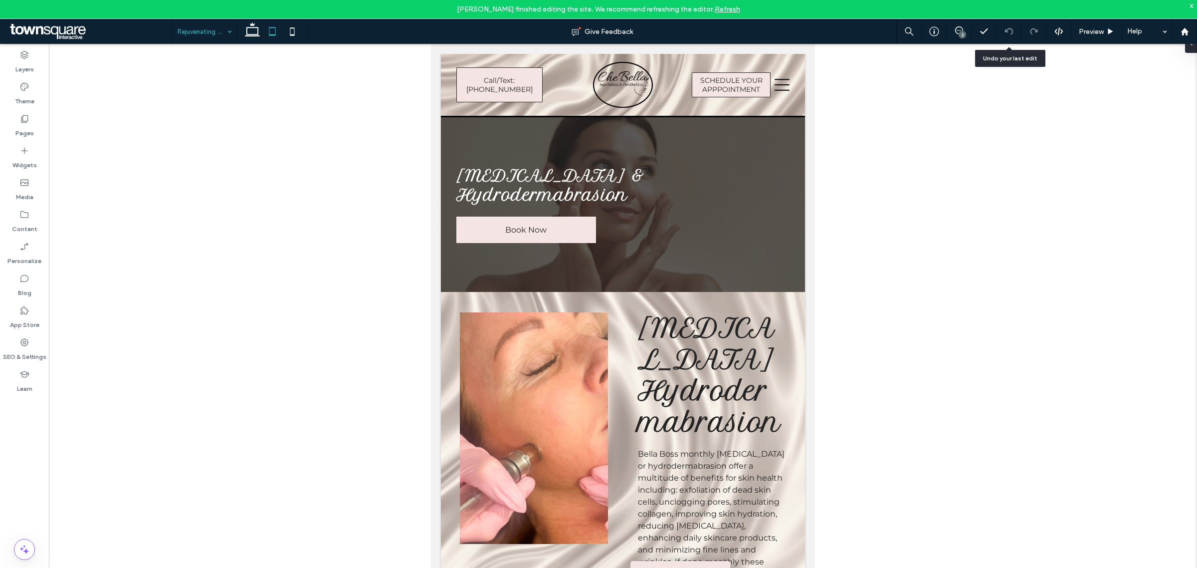
click at [1009, 368] on div at bounding box center [623, 314] width 1148 height 540
click at [303, 33] on div at bounding box center [272, 31] width 71 height 25
click at [289, 36] on icon at bounding box center [292, 31] width 20 height 20
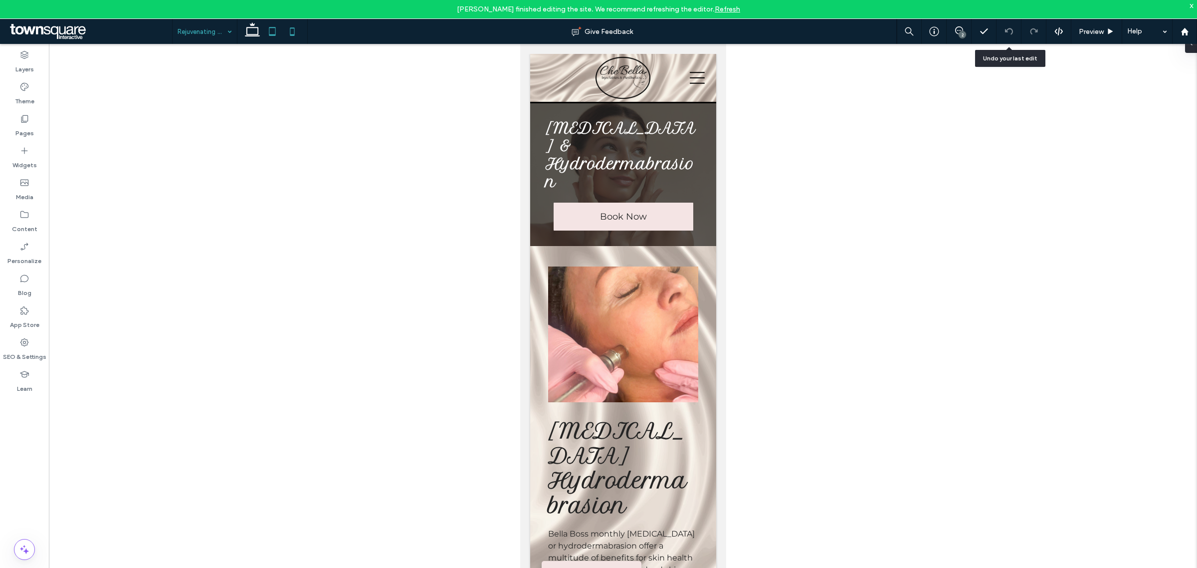
click at [277, 38] on icon at bounding box center [272, 31] width 20 height 20
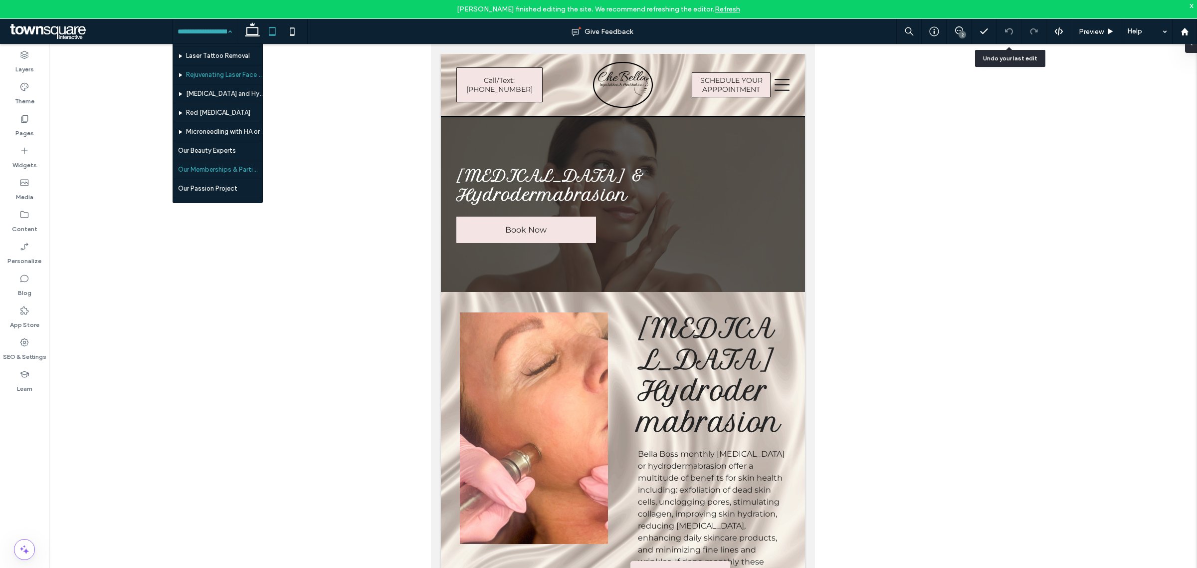
scroll to position [125, 0]
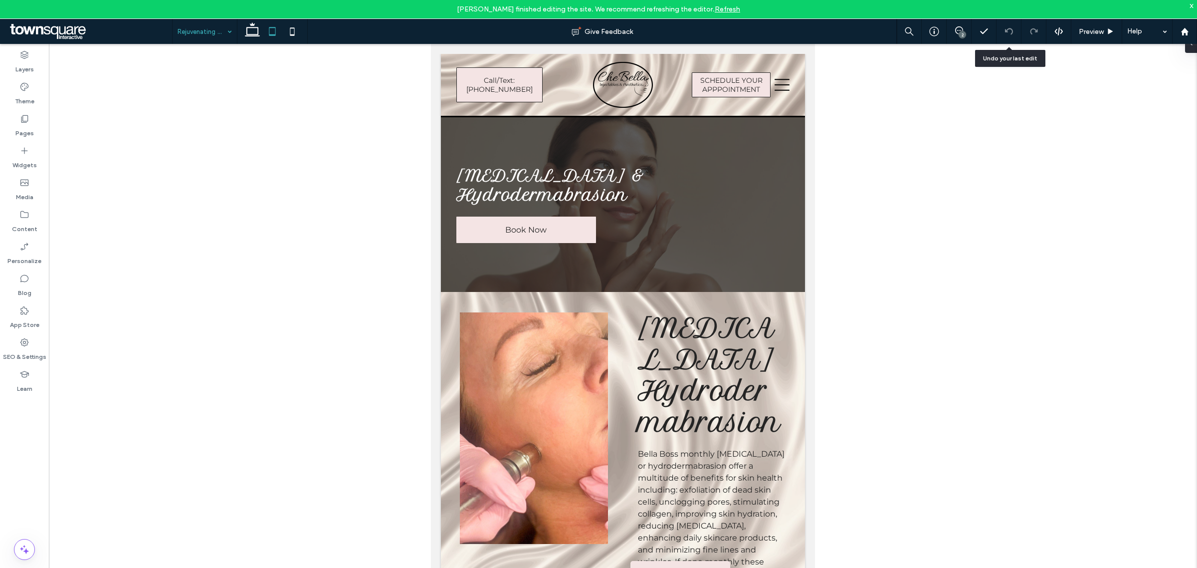
click at [203, 32] on input at bounding box center [202, 31] width 49 height 25
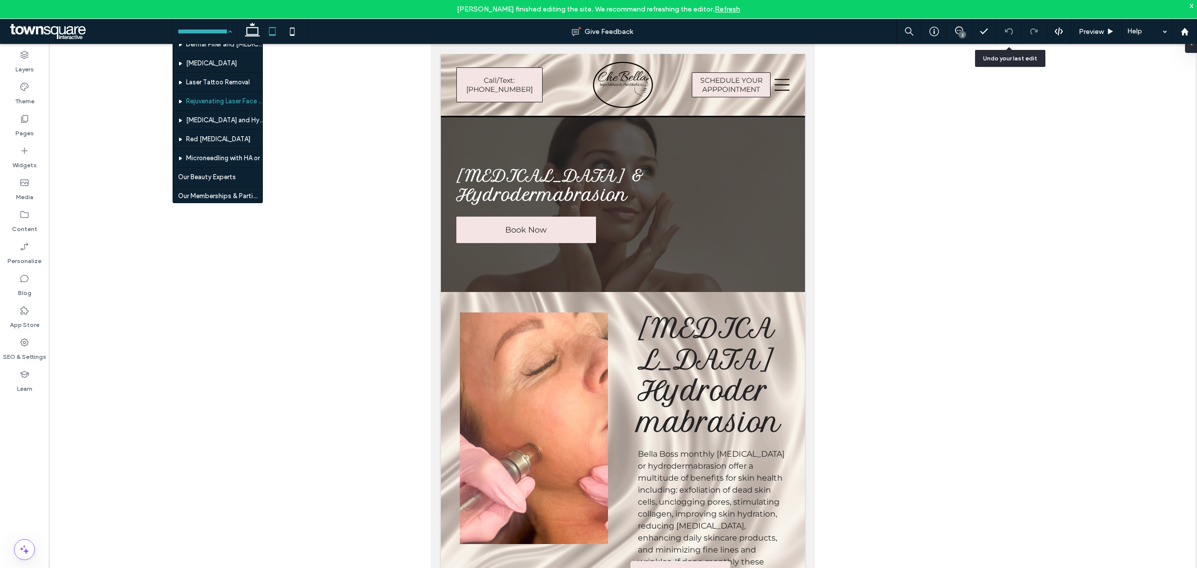
scroll to position [155, 0]
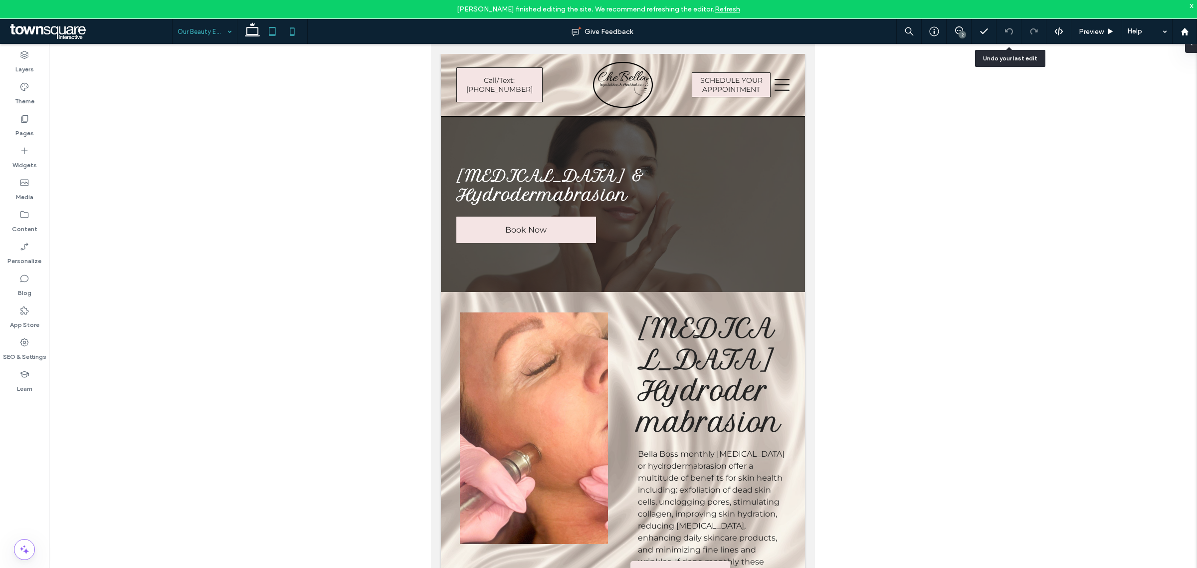
click at [288, 30] on icon at bounding box center [292, 31] width 20 height 20
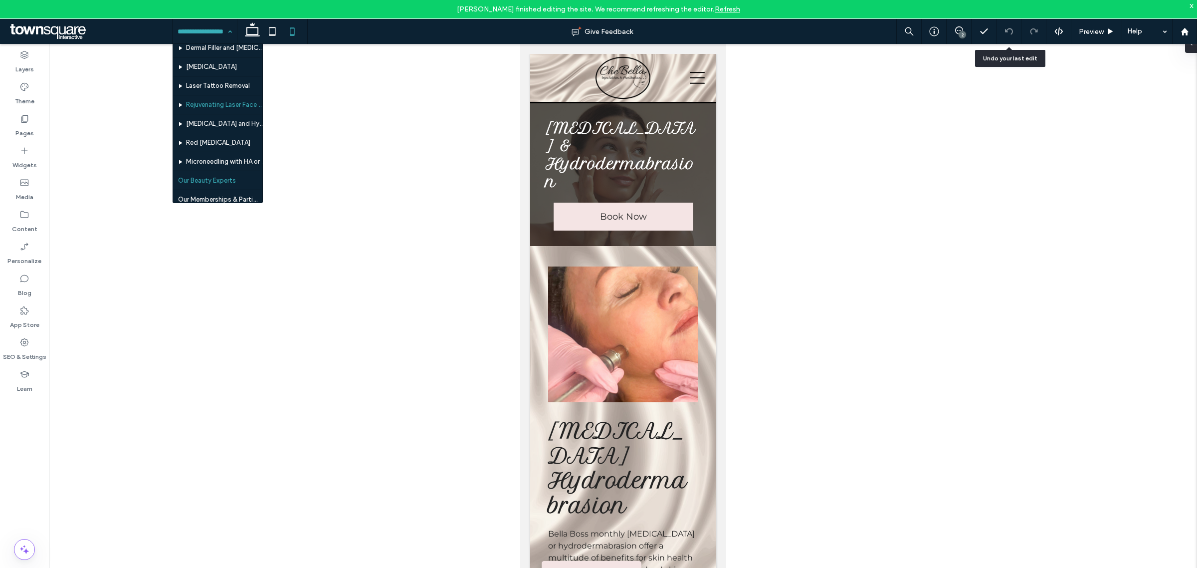
scroll to position [125, 0]
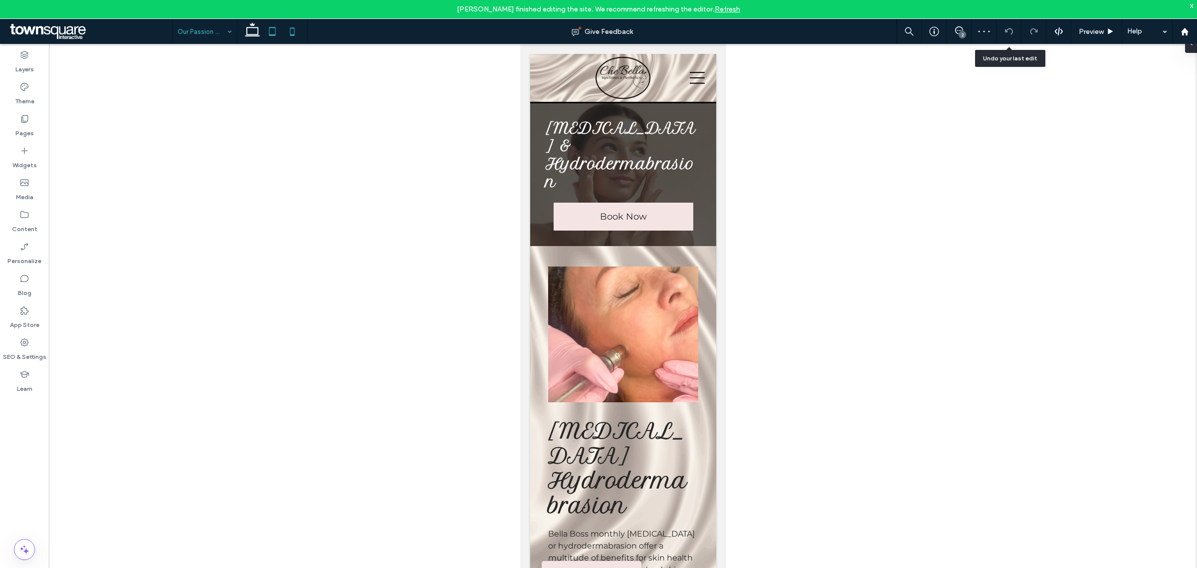
click at [273, 37] on icon at bounding box center [272, 31] width 20 height 20
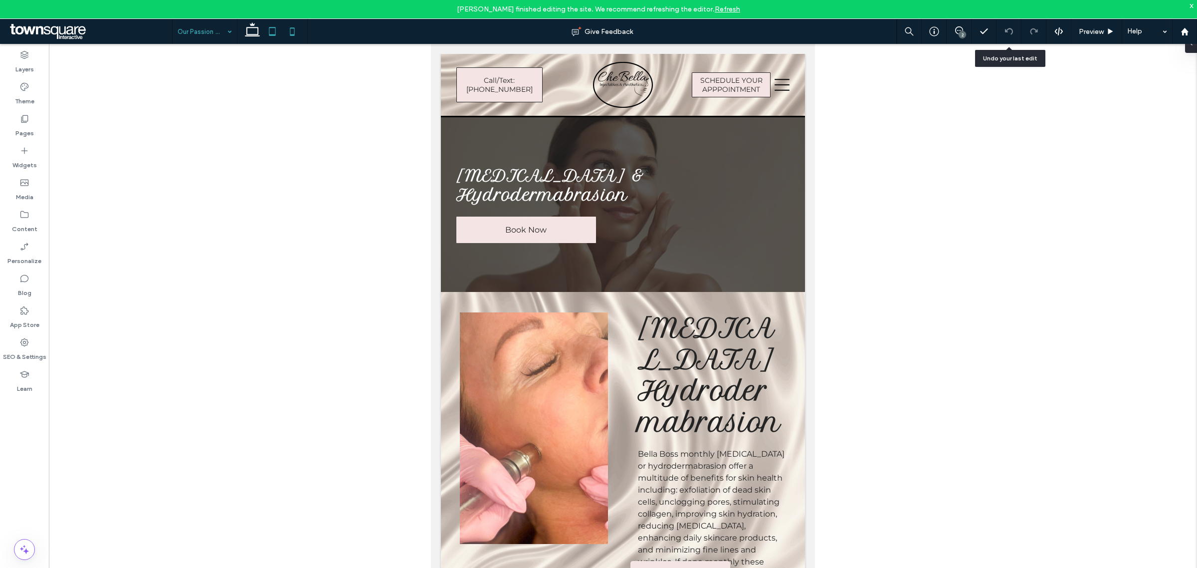
click at [299, 28] on icon at bounding box center [292, 31] width 20 height 20
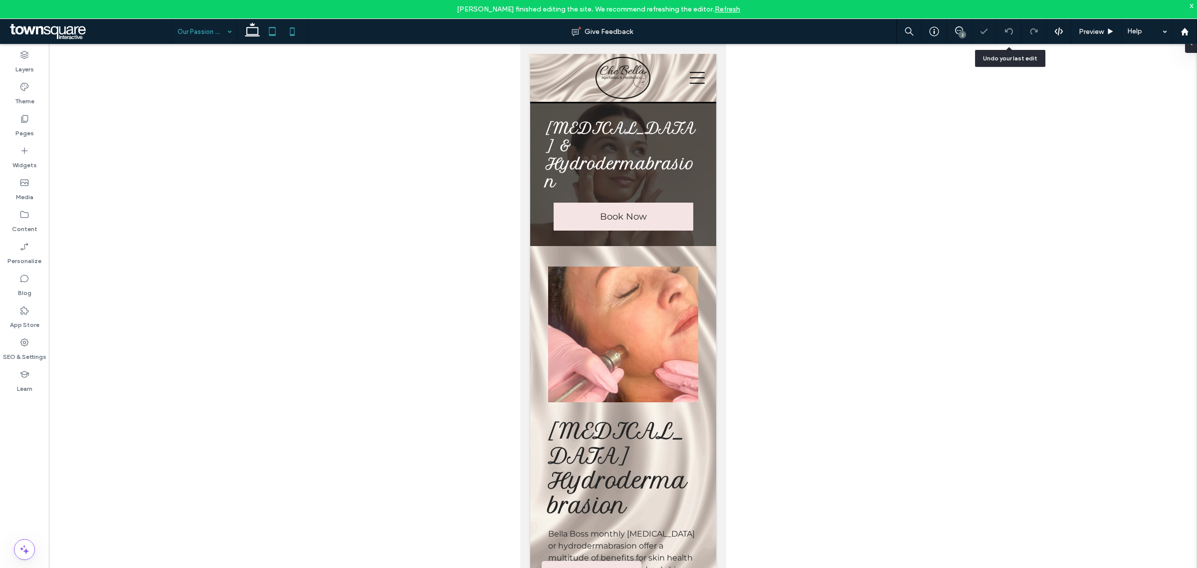
click at [272, 28] on icon at bounding box center [272, 31] width 20 height 20
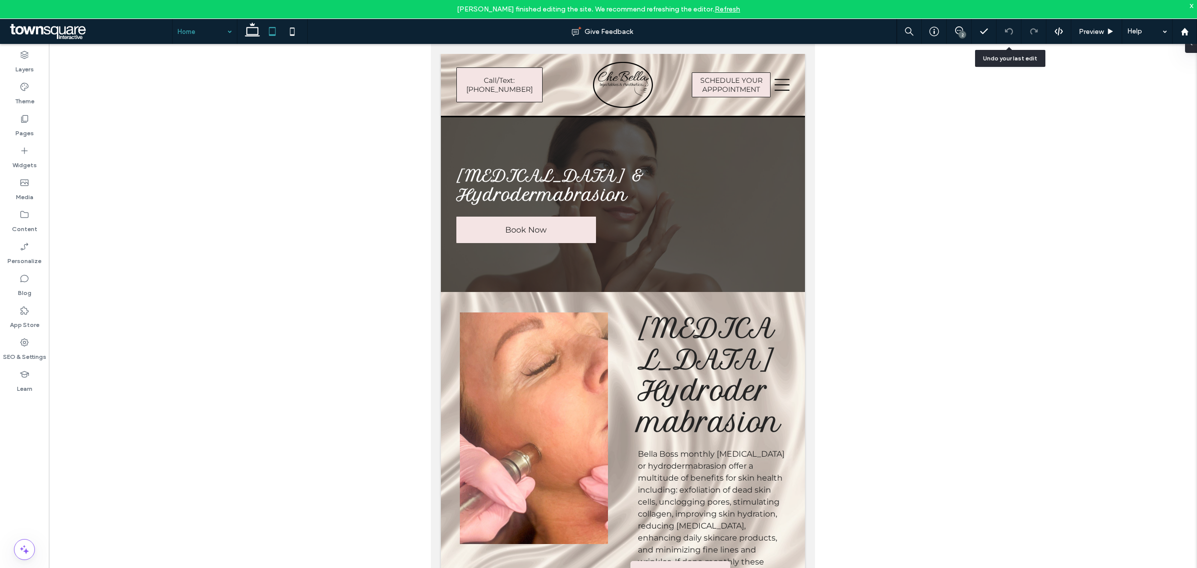
click at [193, 27] on input at bounding box center [202, 31] width 49 height 25
click at [292, 34] on use at bounding box center [292, 31] width 4 height 8
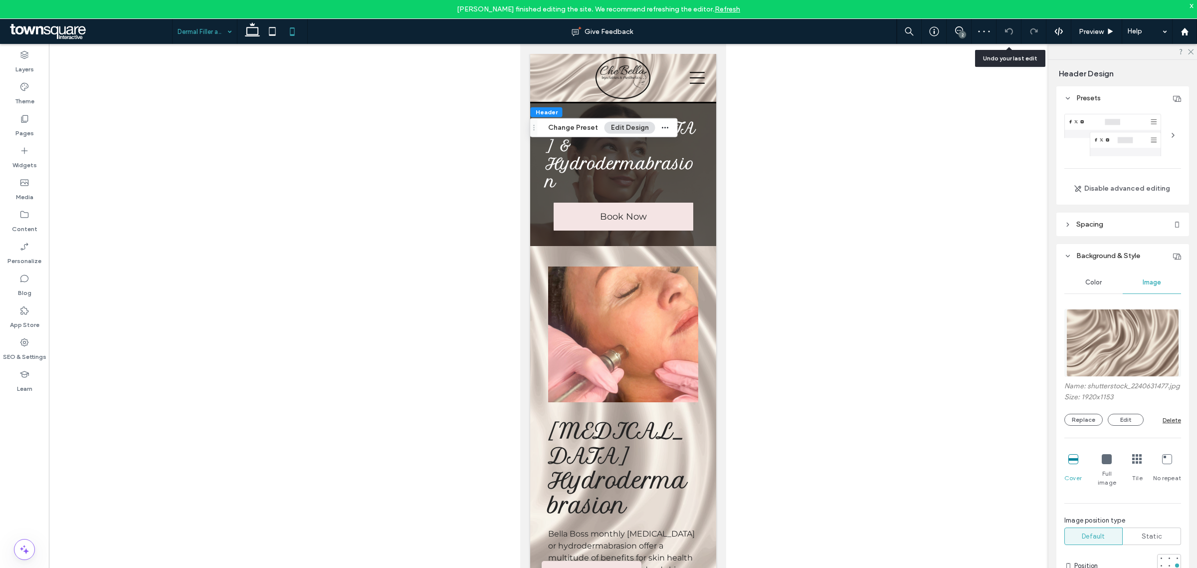
click at [863, 103] on div at bounding box center [623, 314] width 1148 height 540
click at [374, 328] on div at bounding box center [623, 314] width 1148 height 540
